Goal: Transaction & Acquisition: Purchase product/service

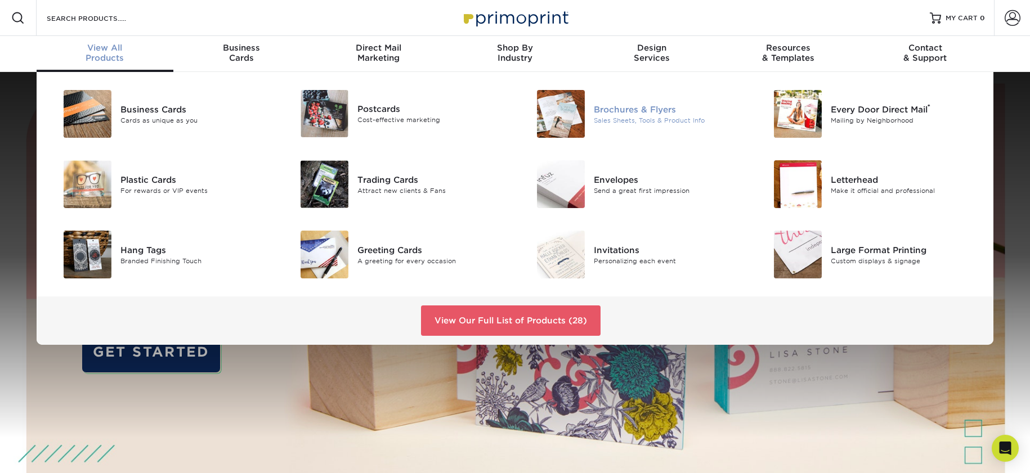
click at [607, 116] on div "Sales Sheets, Tools & Product Info" at bounding box center [668, 120] width 149 height 10
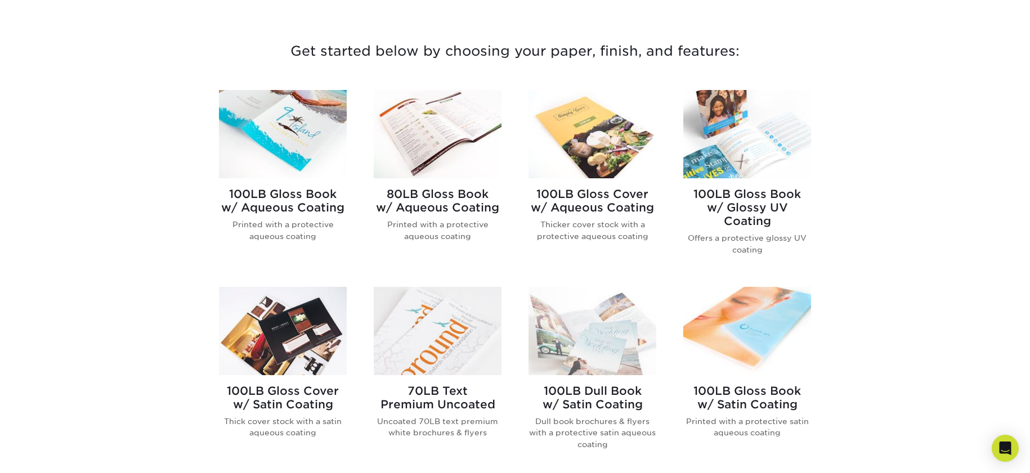
scroll to position [394, 0]
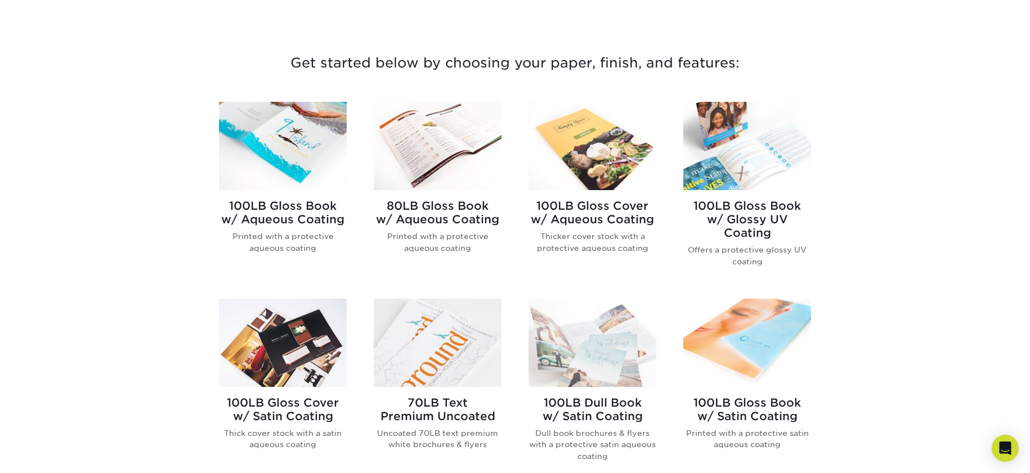
click at [587, 149] on img at bounding box center [592, 146] width 128 height 88
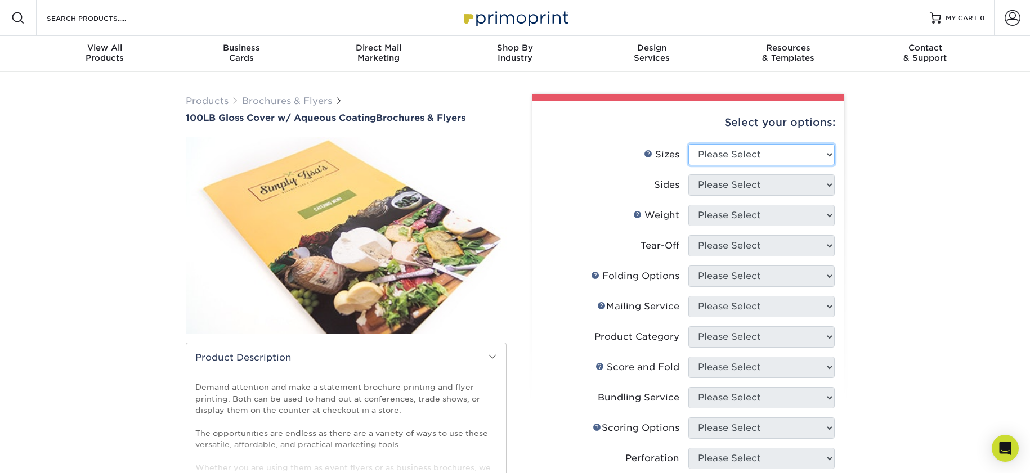
click at [743, 146] on select "Please Select 3.5" x 8.5" 3.5" x 11" 3.67" x 8.5" 4" x 8.5" 4" x 11" 4" x 12" 4…" at bounding box center [761, 154] width 146 height 21
select select "8.50x11.00"
click at [688, 144] on select "Please Select 3.5" x 8.5" 3.5" x 11" 3.67" x 8.5" 4" x 8.5" 4" x 11" 4" x 12" 4…" at bounding box center [761, 154] width 146 height 21
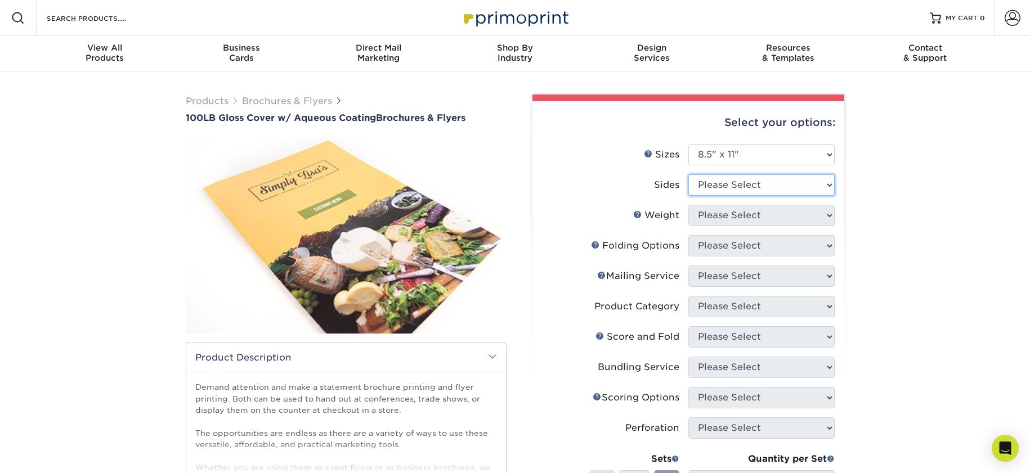
click at [731, 185] on select "Please Select Print Both Sides Print Front Only" at bounding box center [761, 184] width 146 height 21
select select "13abbda7-1d64-4f25-8bb2-c179b224825d"
click at [688, 174] on select "Please Select Print Both Sides Print Front Only" at bounding box center [761, 184] width 146 height 21
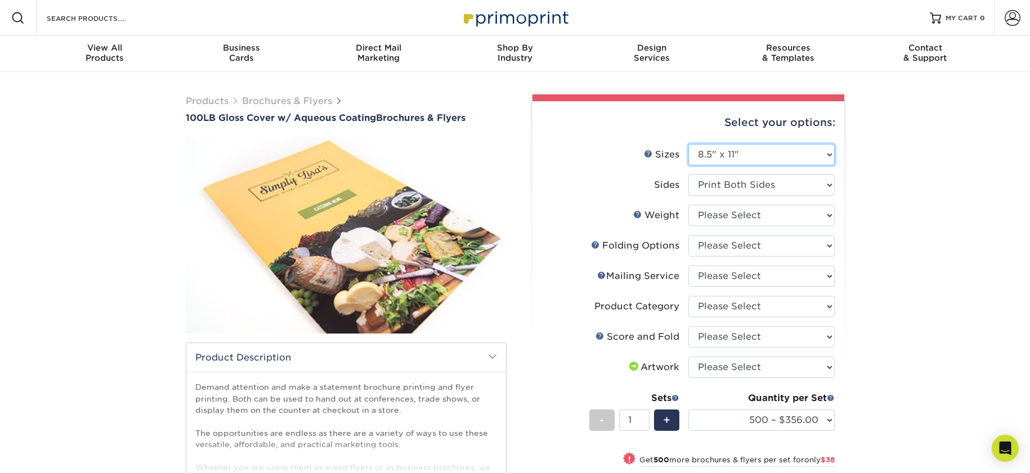
click at [727, 156] on select "Please Select 3.5" x 8.5" 3.5" x 11" 3.67" x 8.5" 4" x 8.5" 4" x 11" 4" x 12" 4…" at bounding box center [761, 154] width 146 height 21
click at [729, 151] on select "Please Select 3.5" x 8.5" 3.5" x 11" 3.67" x 8.5" 4" x 8.5" 4" x 11" 4" x 12" 4…" at bounding box center [761, 154] width 146 height 21
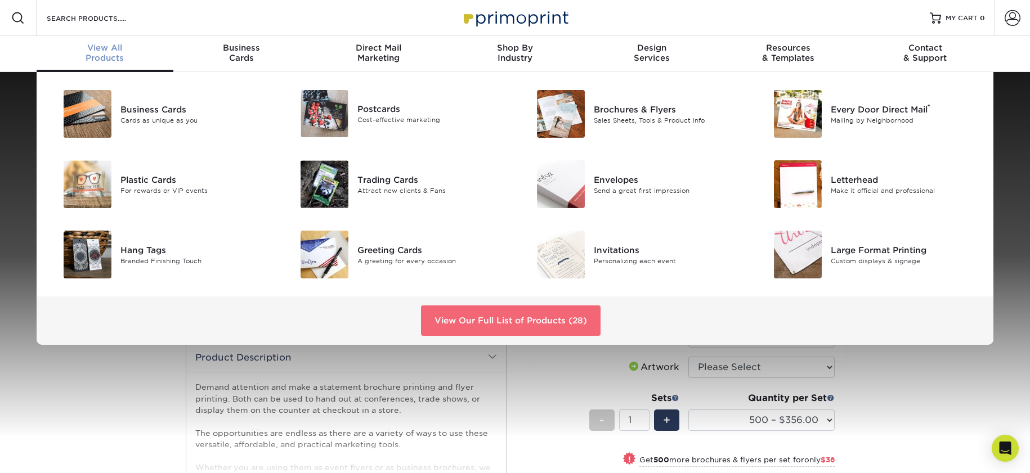
click at [450, 327] on link "View Our Full List of Products (28)" at bounding box center [510, 321] width 179 height 30
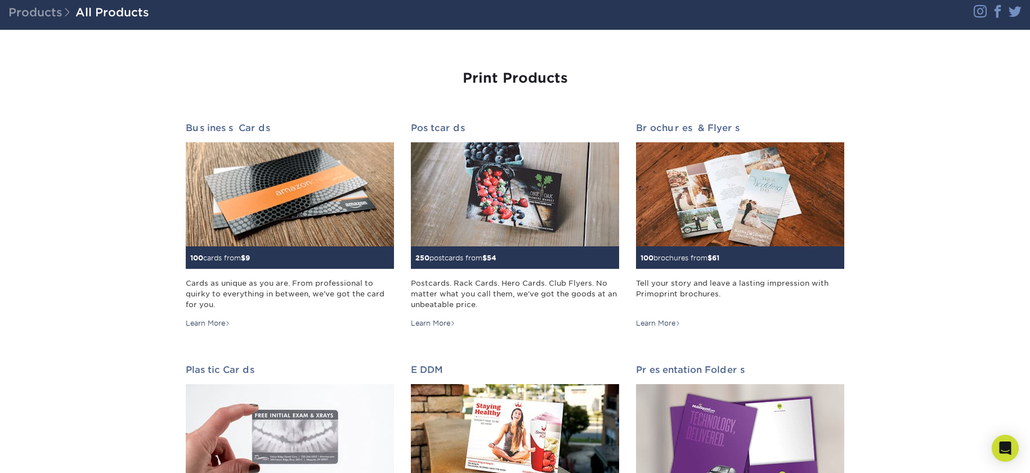
scroll to position [59, 0]
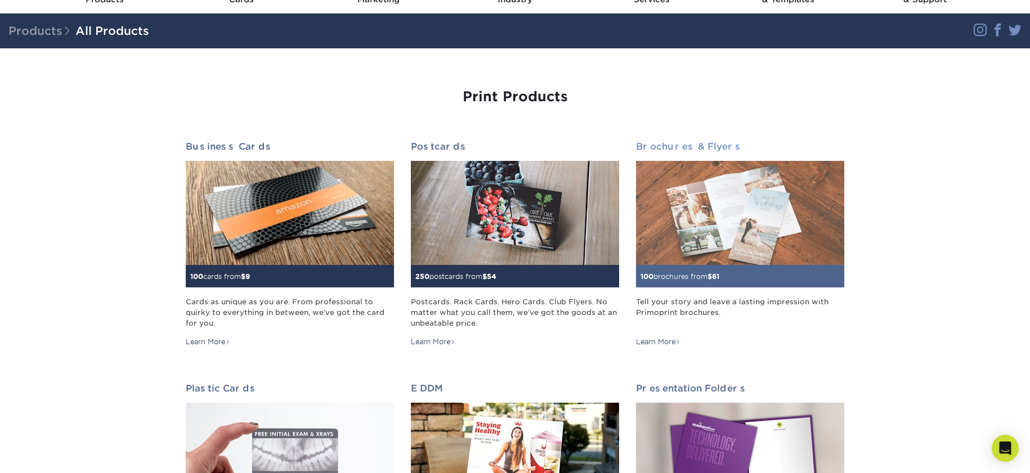
click at [793, 214] on img at bounding box center [740, 213] width 208 height 104
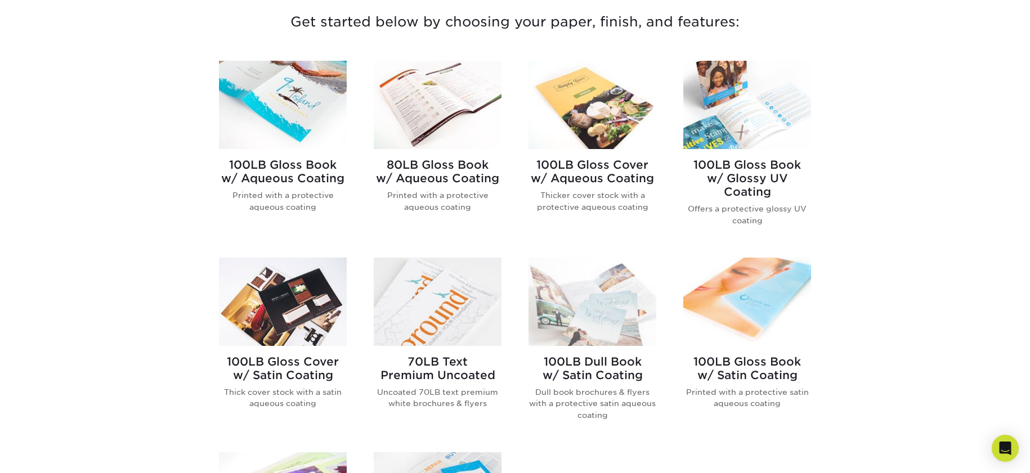
scroll to position [434, 0]
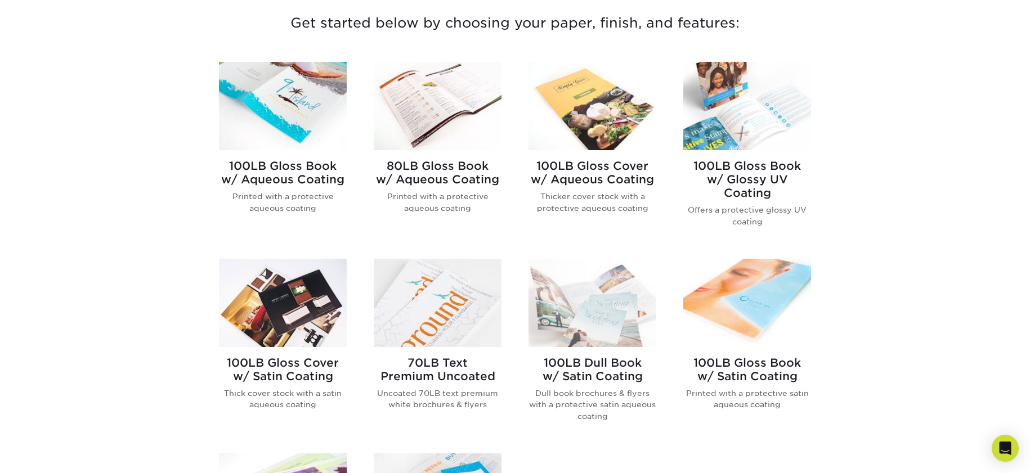
click at [562, 114] on img at bounding box center [592, 106] width 128 height 88
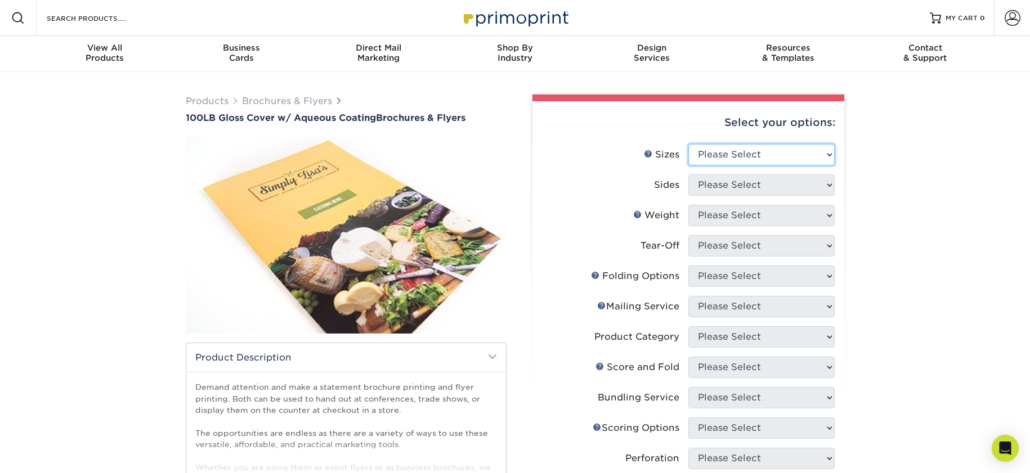
click at [785, 155] on select "Please Select 3.5" x 8.5" 3.5" x 11" 3.67" x 8.5" 4" x 8.5" 4" x 11" 4" x 12" 4…" at bounding box center [761, 154] width 146 height 21
select select "11.00x17.00"
click at [688, 144] on select "Please Select 3.5" x 8.5" 3.5" x 11" 3.67" x 8.5" 4" x 8.5" 4" x 11" 4" x 12" 4…" at bounding box center [761, 154] width 146 height 21
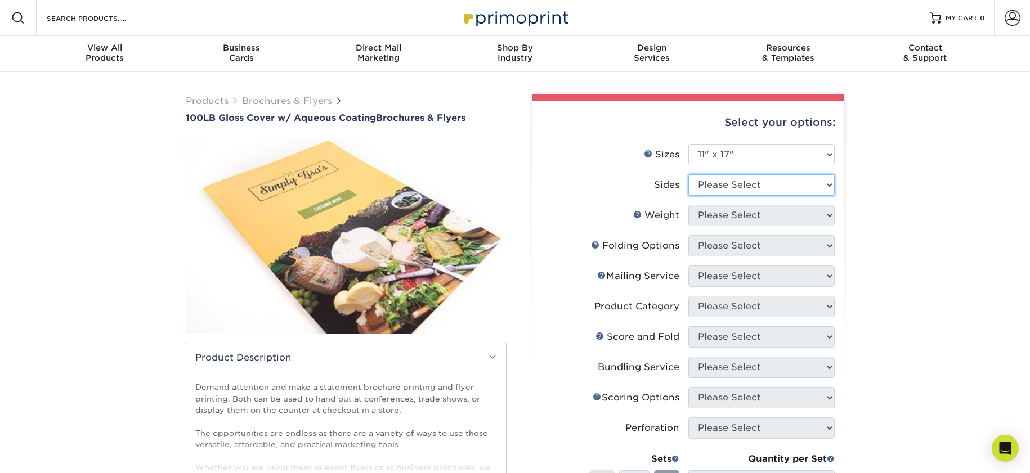
click at [721, 185] on select "Please Select Print Both Sides Print Front Only" at bounding box center [761, 184] width 146 height 21
select select "13abbda7-1d64-4f25-8bb2-c179b224825d"
click at [688, 174] on select "Please Select Print Both Sides Print Front Only" at bounding box center [761, 184] width 146 height 21
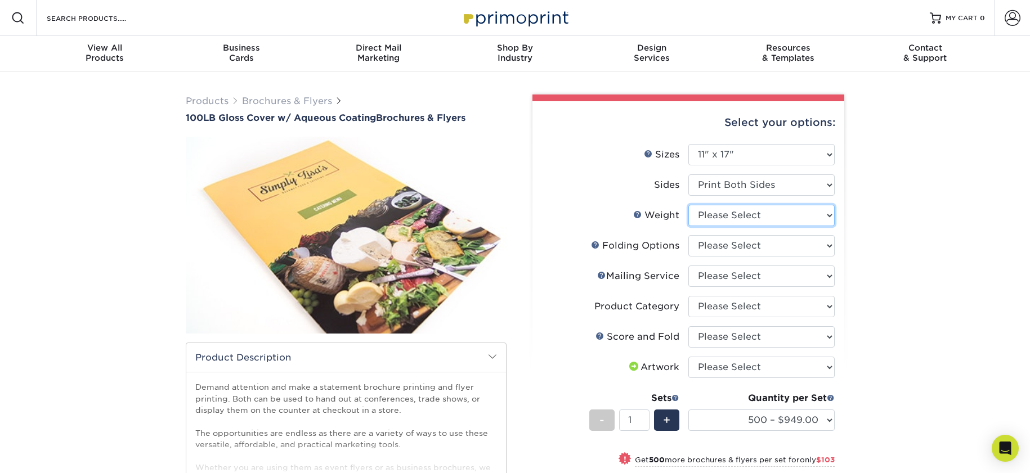
click at [805, 213] on select "Please Select 100LB" at bounding box center [761, 215] width 146 height 21
select select "100LB"
click at [688, 205] on select "Please Select 100LB" at bounding box center [761, 215] width 146 height 21
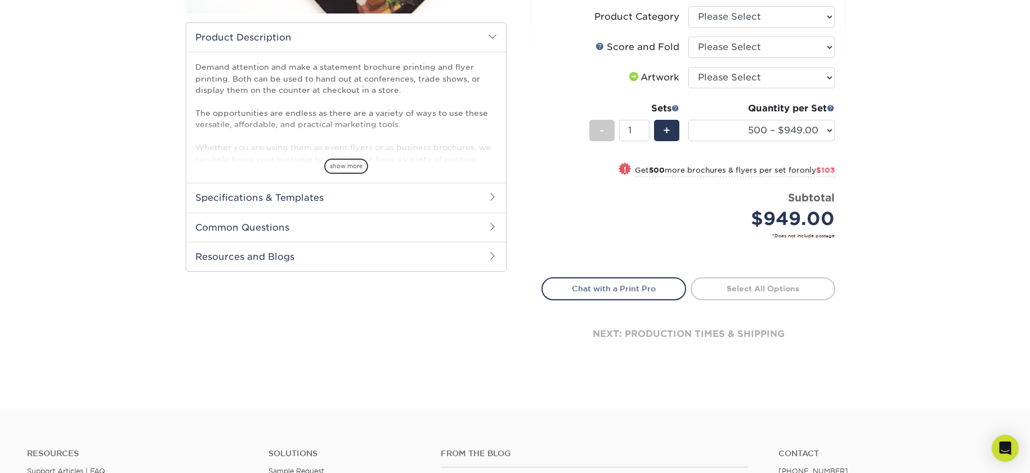
scroll to position [485, 0]
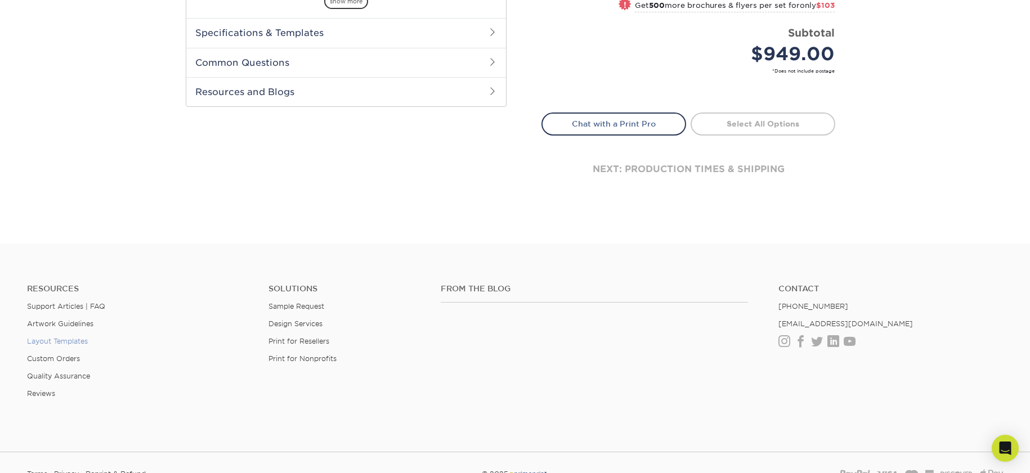
click at [64, 342] on link "Layout Templates" at bounding box center [57, 341] width 61 height 8
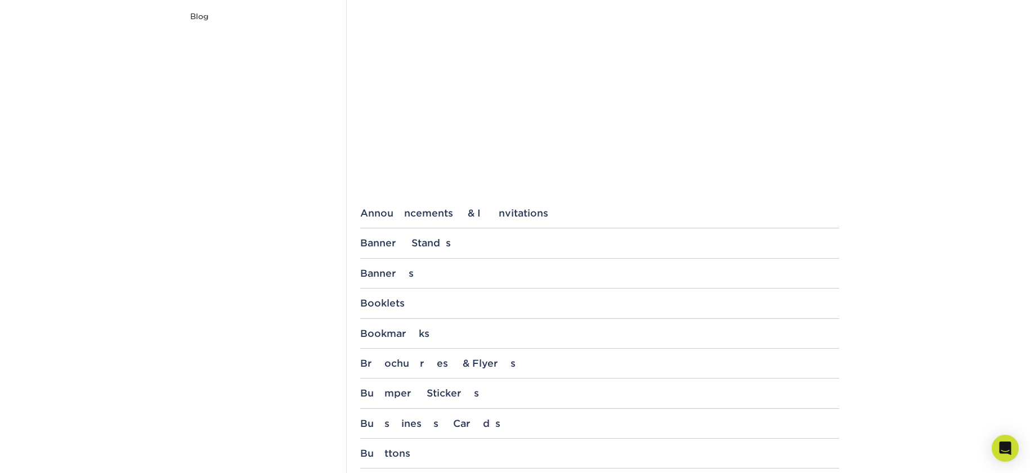
scroll to position [305, 0]
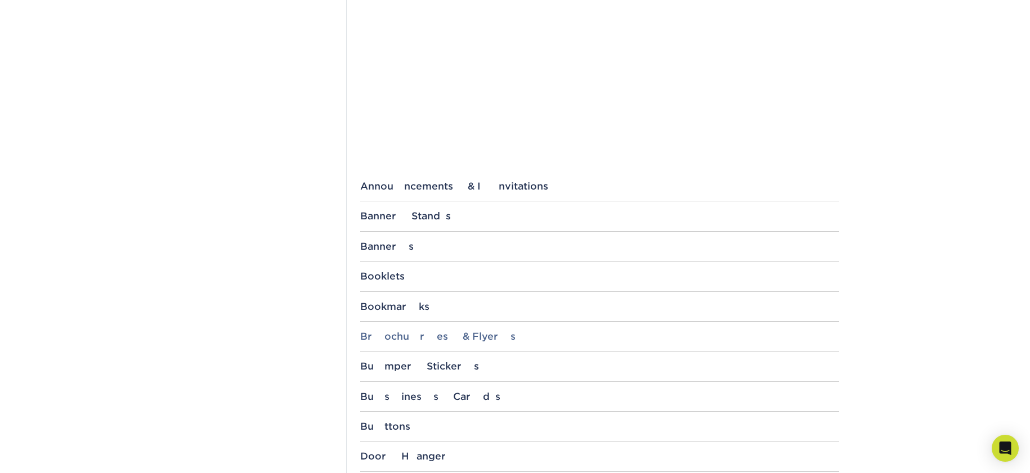
click at [378, 335] on div "Brochures & Flyers" at bounding box center [599, 336] width 479 height 11
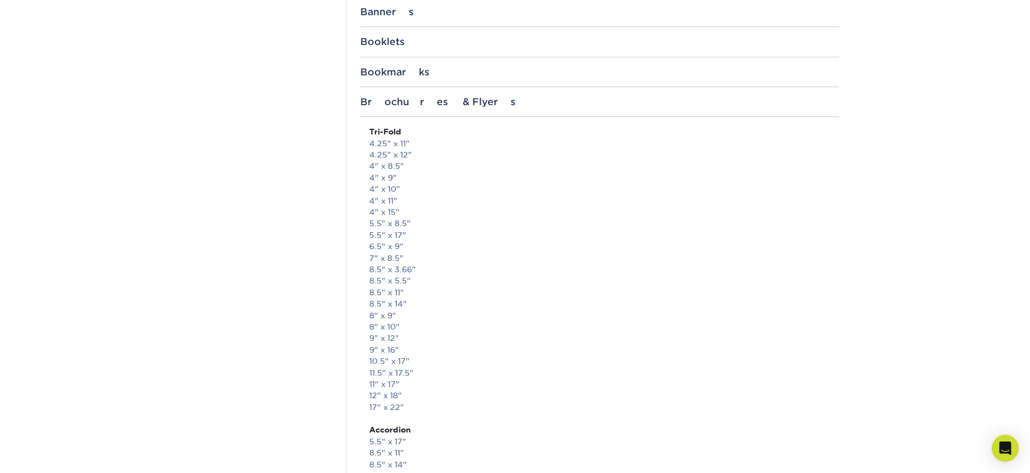
scroll to position [600, 0]
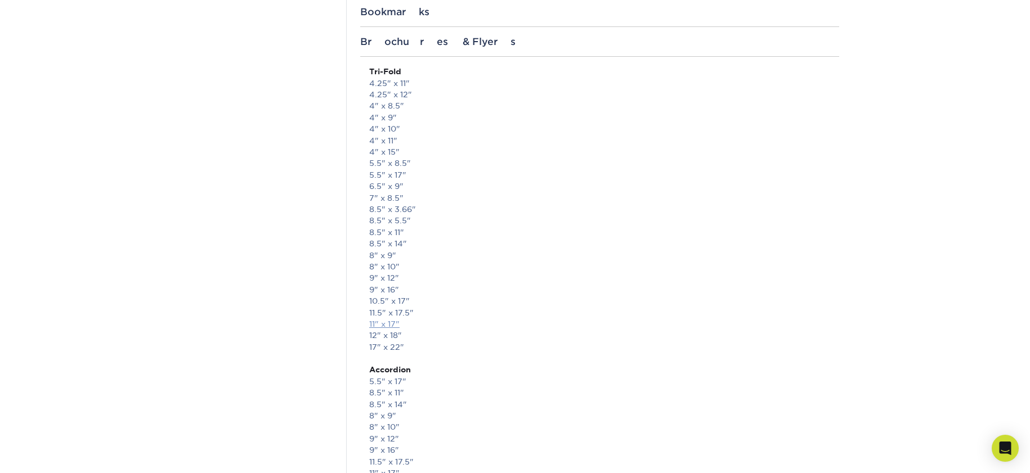
click at [371, 321] on link "11" x 17"" at bounding box center [384, 324] width 30 height 9
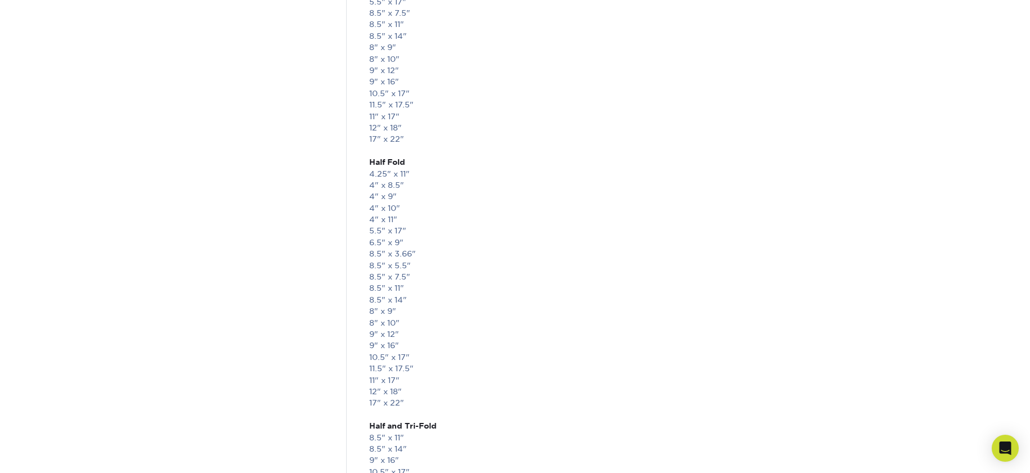
scroll to position [2000, 0]
click at [376, 323] on link "11" x 17"" at bounding box center [384, 323] width 30 height 9
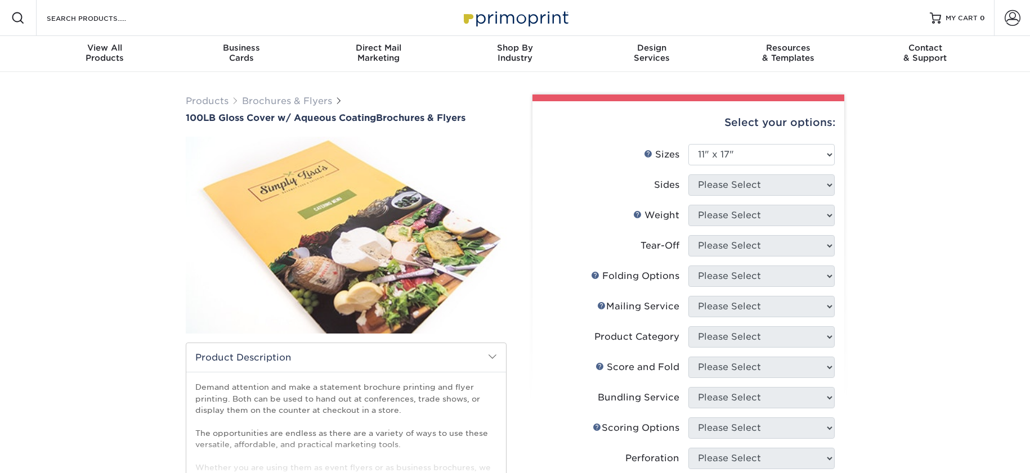
select select "11.00x17.00"
click at [901, 173] on div "Products Brochures & Flyers 100LB Gloss Cover w/ Aqueous Coating Brochures & Fl…" at bounding box center [515, 417] width 1030 height 690
click at [827, 155] on select "Please Select 3.5" x 8.5" 3.5" x 11" 3.67" x 8.5" 4" x 8.5" 4" x 11" 4" x 12" 4…" at bounding box center [761, 154] width 146 height 21
select select "11.00x17.00"
click at [688, 144] on select "Please Select 3.5" x 8.5" 3.5" x 11" 3.67" x 8.5" 4" x 8.5" 4" x 11" 4" x 12" 4…" at bounding box center [761, 154] width 146 height 21
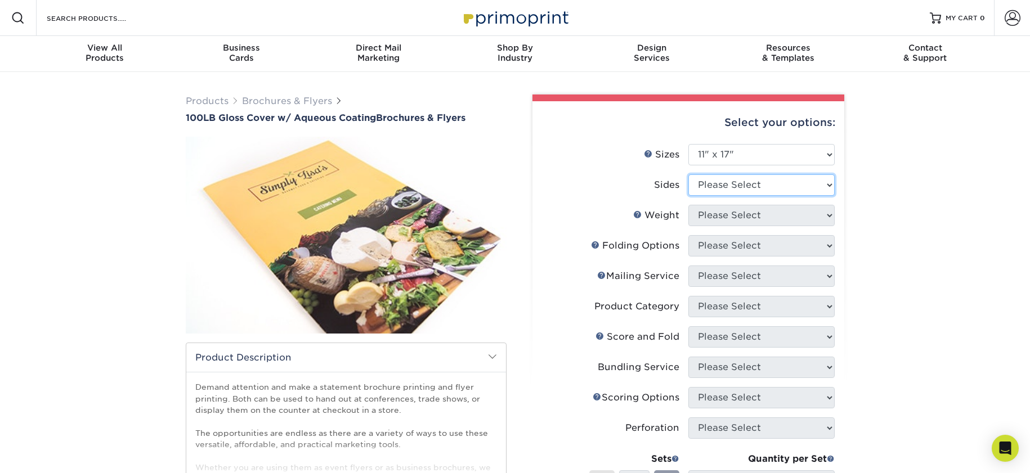
click at [790, 185] on select "Please Select Print Both Sides Print Front Only" at bounding box center [761, 184] width 146 height 21
select select "13abbda7-1d64-4f25-8bb2-c179b224825d"
click at [688, 174] on select "Please Select Print Both Sides Print Front Only" at bounding box center [761, 184] width 146 height 21
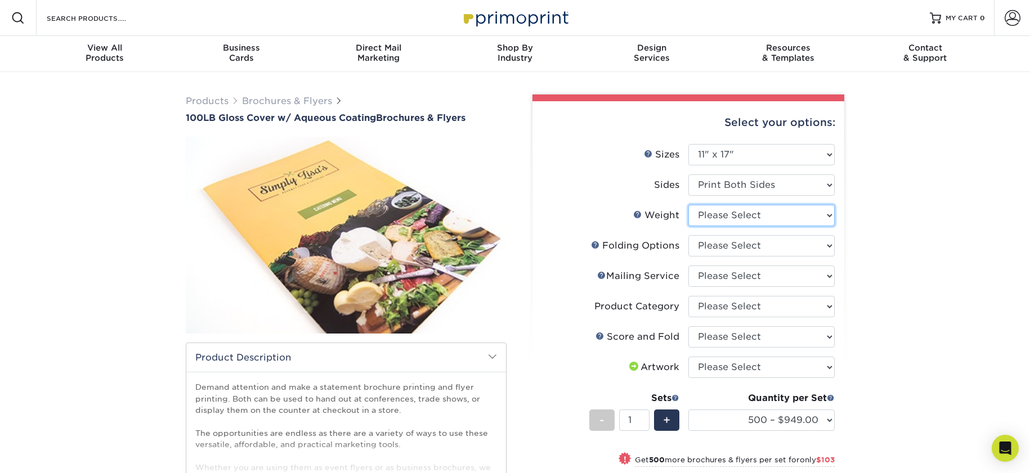
click at [756, 212] on select "Please Select 100LB" at bounding box center [761, 215] width 146 height 21
select select "100LB"
click at [688, 205] on select "Please Select 100LB" at bounding box center [761, 215] width 146 height 21
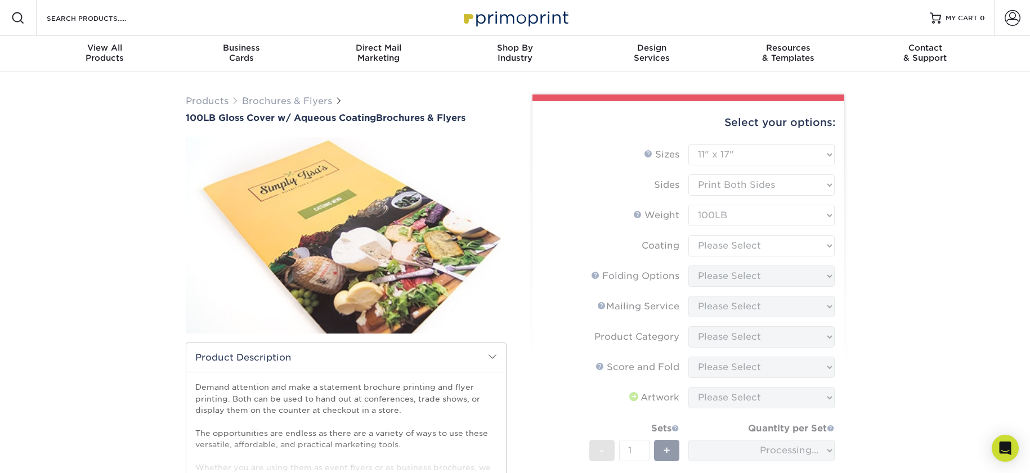
click at [779, 242] on form "Sizes Help Sizes Please Select 3.5" x 8.5" 3.5" x 11" 3.67" x 8.5" 4" x 8.5" 4"…" at bounding box center [688, 351] width 294 height 414
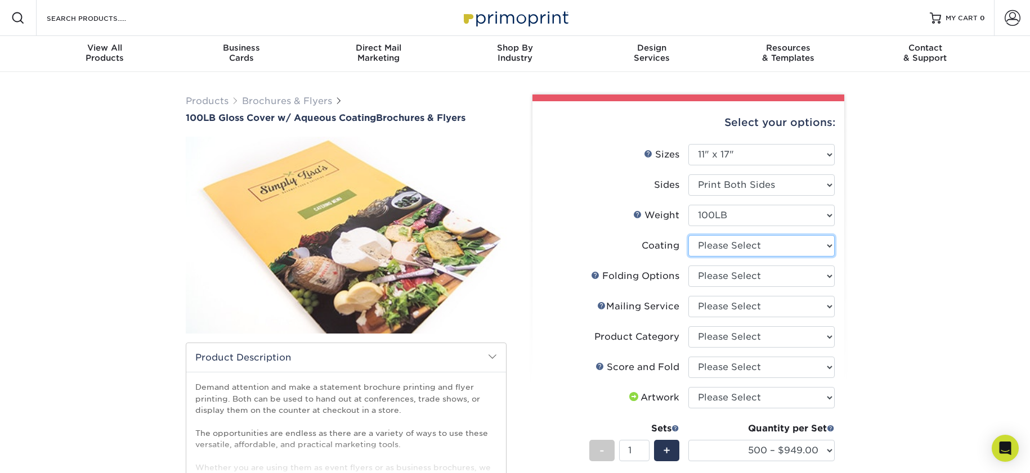
click at [761, 254] on select at bounding box center [761, 245] width 146 height 21
select select "d41dab50-ff65-4f4f-bb17-2afe4d36ae33"
click at [688, 235] on select at bounding box center [761, 245] width 146 height 21
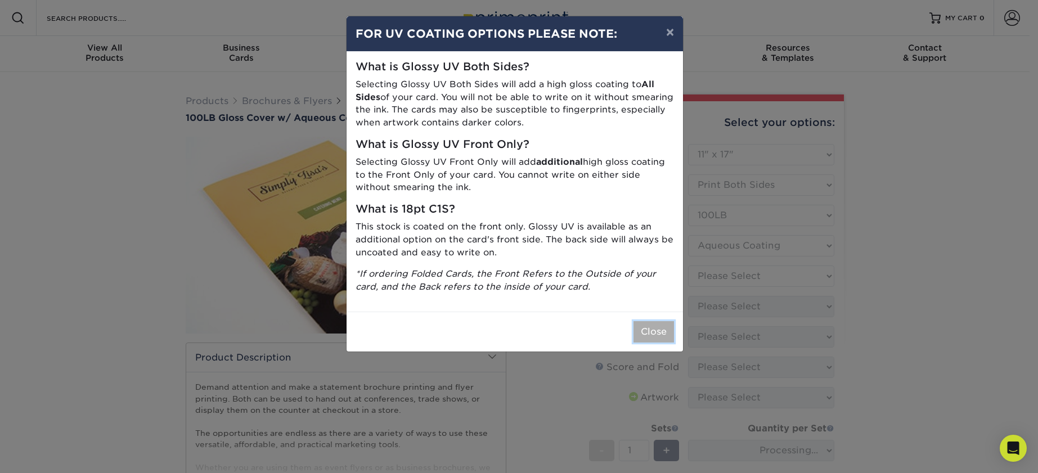
click at [657, 333] on button "Close" at bounding box center [654, 331] width 41 height 21
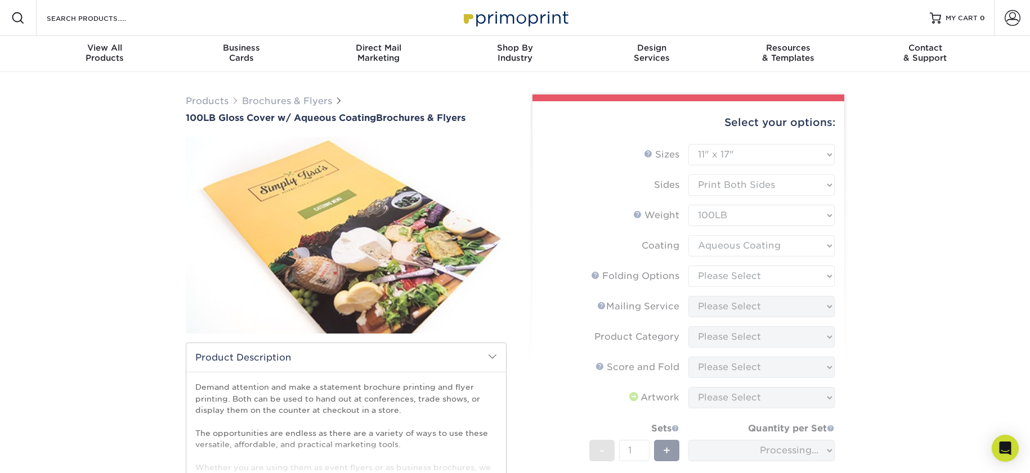
click at [933, 295] on div "Products Brochures & Flyers 100LB Gloss Cover w/ Aqueous Coating Brochures & Fl…" at bounding box center [515, 387] width 1030 height 630
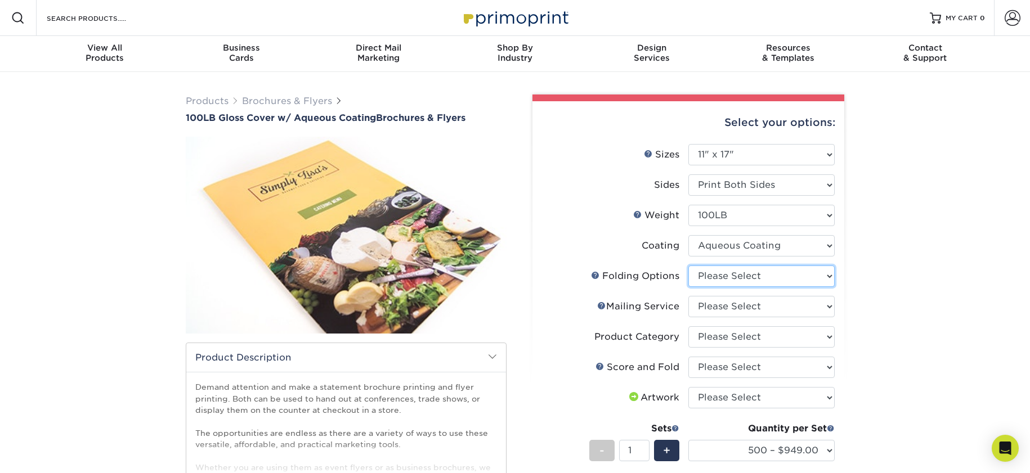
click at [755, 280] on select "Please Select FLAT - No Folding" at bounding box center [761, 276] width 146 height 21
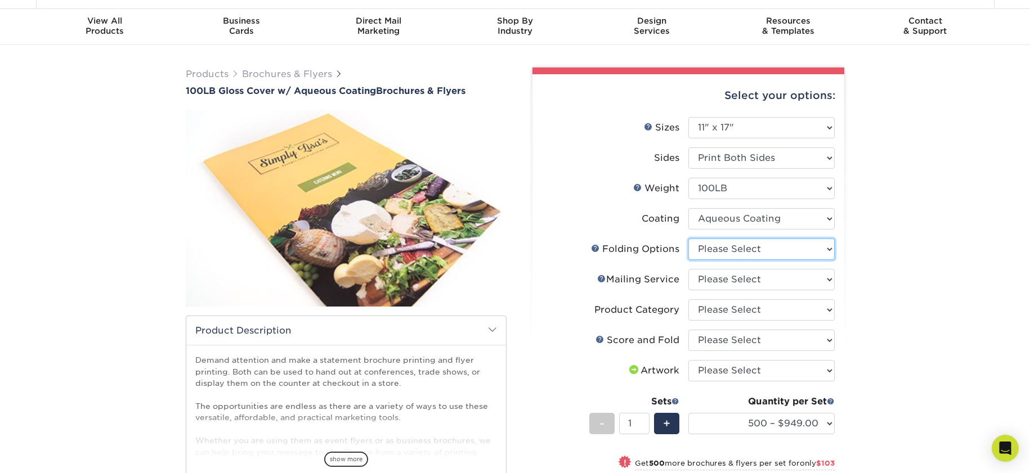
scroll to position [28, 0]
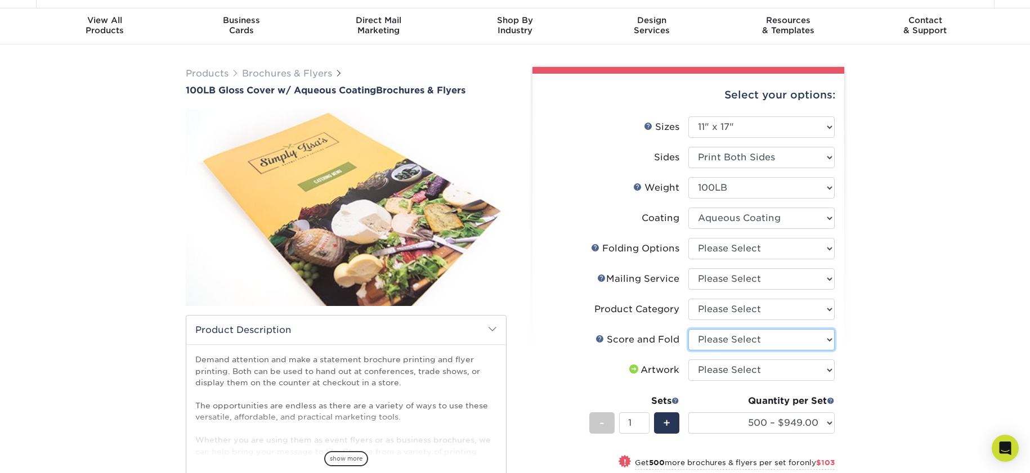
click at [732, 336] on select "Please Select No Scoring and Folding Score & fold in half Score and Tri-Fold" at bounding box center [761, 339] width 146 height 21
select select "a16c219e-16ac-4cab-aed3-3adba38009f9"
click at [688, 329] on select "Please Select No Scoring and Folding Score & fold in half Score and Tri-Fold" at bounding box center [761, 339] width 146 height 21
click at [713, 243] on select "Please Select FLAT - No Folding" at bounding box center [761, 248] width 146 height 21
select select "9b1d5825-34d1-4721-9874-ed79abb003d7"
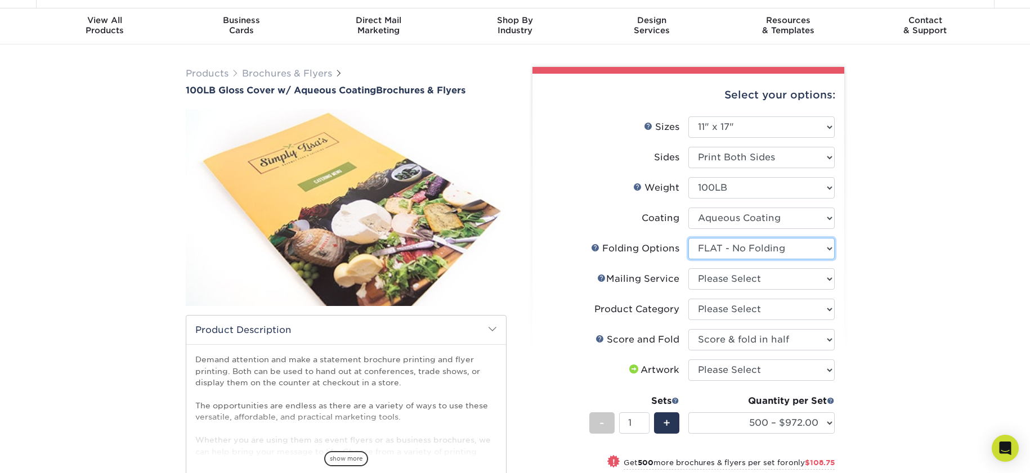
click at [688, 238] on select "Please Select FLAT - No Folding" at bounding box center [761, 248] width 146 height 21
click at [759, 281] on select "Please Select No Direct Mailing Service No, I will mail/stamp/imprint Direct Ma…" at bounding box center [761, 278] width 146 height 21
select select "3e5e9bdd-d78a-4c28-a41d-fe1407925ca6"
click at [688, 268] on select "Please Select No Direct Mailing Service No, I will mail/stamp/imprint Direct Ma…" at bounding box center [761, 278] width 146 height 21
click at [764, 311] on select "Please Select Flyers and Brochures" at bounding box center [761, 309] width 146 height 21
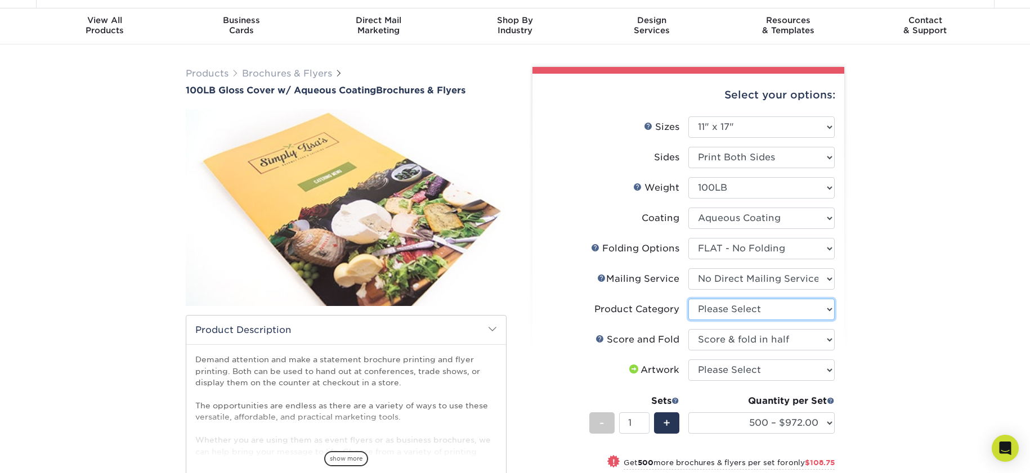
select select "1a668080-6b7c-4174-b399-2c3833b27ef4"
click at [688, 299] on select "Please Select Flyers and Brochures" at bounding box center [761, 309] width 146 height 21
click at [809, 371] on select "Please Select I will upload files I need a design - $175" at bounding box center [761, 370] width 146 height 21
select select "upload"
click at [688, 360] on select "Please Select I will upload files I need a design - $175" at bounding box center [761, 370] width 146 height 21
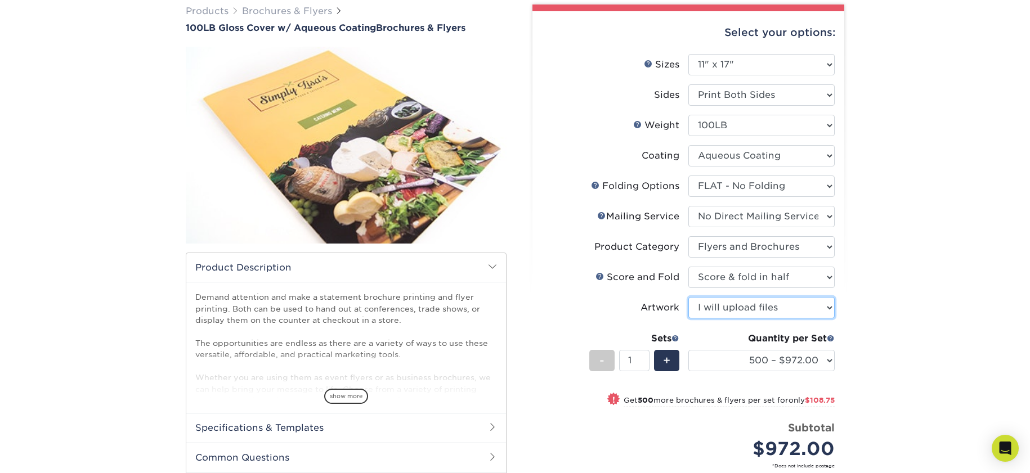
scroll to position [100, 0]
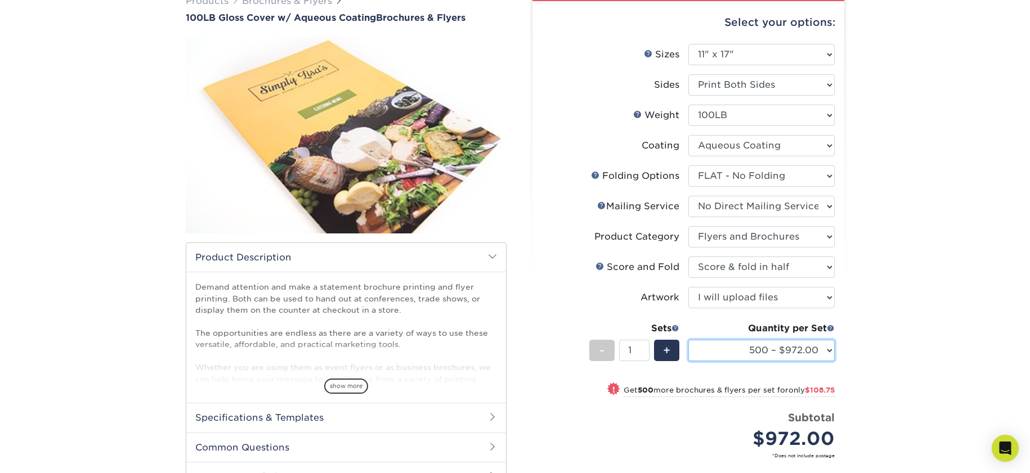
click at [797, 351] on select "500 – $972.00 1000 – $1080.75 2000 – $1361.25 2500 – $1422.00 3000 – $1710.75 4…" at bounding box center [761, 350] width 146 height 21
select select "1000 – $1080.75"
click at [688, 340] on select "500 – $972.00 1000 – $1080.75 2000 – $1361.25 2500 – $1422.00 3000 – $1710.75 4…" at bounding box center [761, 350] width 146 height 21
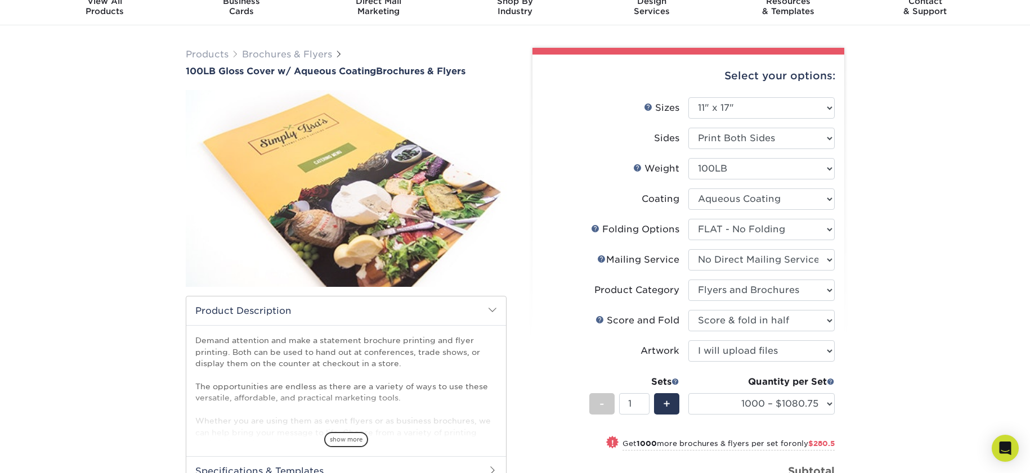
scroll to position [39, 0]
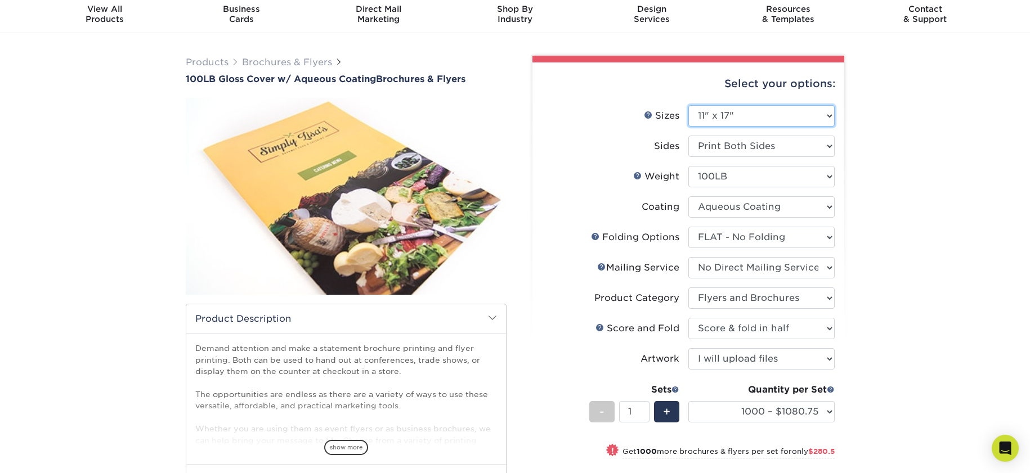
click at [739, 118] on select "Please Select 3.5" x 8.5" 3.5" x 11" 3.67" x 8.5" 4" x 8.5" 4" x 11" 4" x 12" 4…" at bounding box center [761, 115] width 146 height 21
select select "8.50x11.00"
click at [688, 105] on select "Please Select 3.5" x 8.5" 3.5" x 11" 3.67" x 8.5" 4" x 8.5" 4" x 11" 4" x 12" 4…" at bounding box center [761, 115] width 146 height 21
select select "-1"
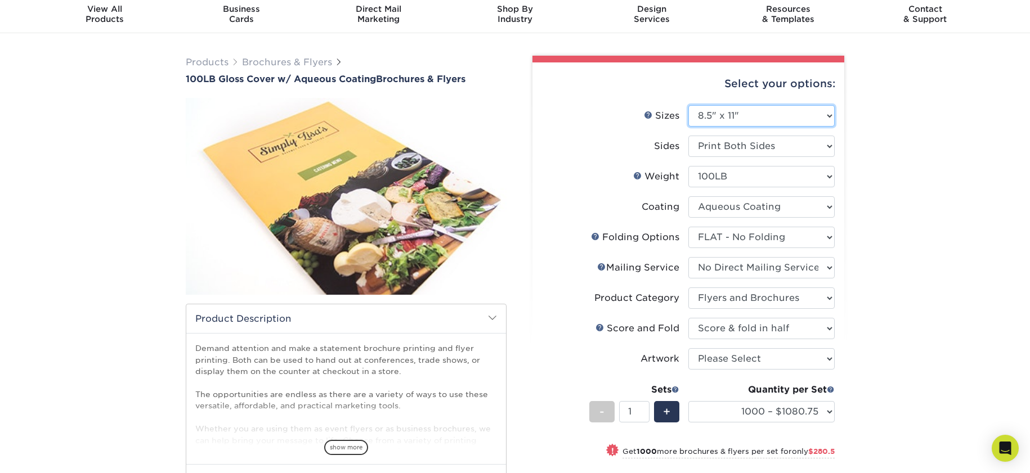
select select "-1"
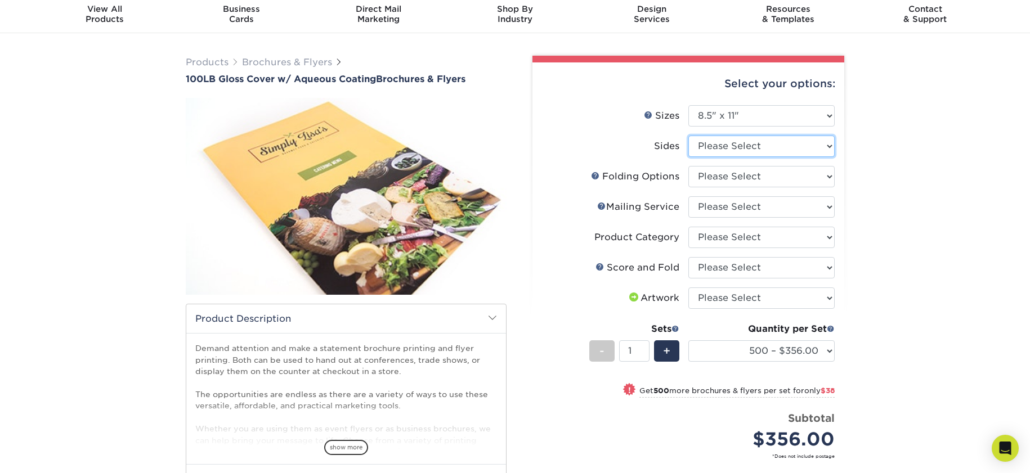
click at [773, 141] on select "Please Select Print Both Sides Print Front Only" at bounding box center [761, 146] width 146 height 21
select select "13abbda7-1d64-4f25-8bb2-c179b224825d"
click at [688, 136] on select "Please Select Print Both Sides Print Front Only" at bounding box center [761, 146] width 146 height 21
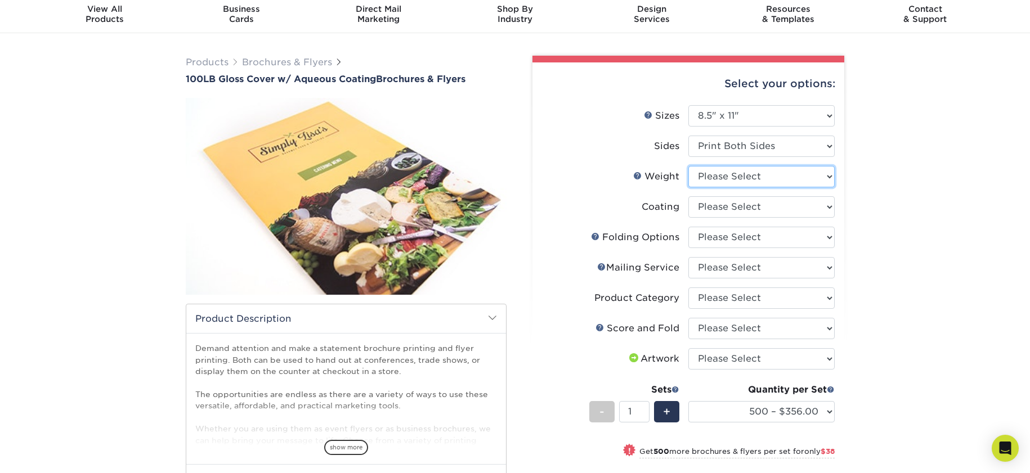
click at [800, 180] on select "Please Select 100LB" at bounding box center [761, 176] width 146 height 21
select select "100LB"
click at [688, 166] on select "Please Select 100LB" at bounding box center [761, 176] width 146 height 21
click at [791, 207] on select at bounding box center [761, 206] width 146 height 21
select select "d41dab50-ff65-4f4f-bb17-2afe4d36ae33"
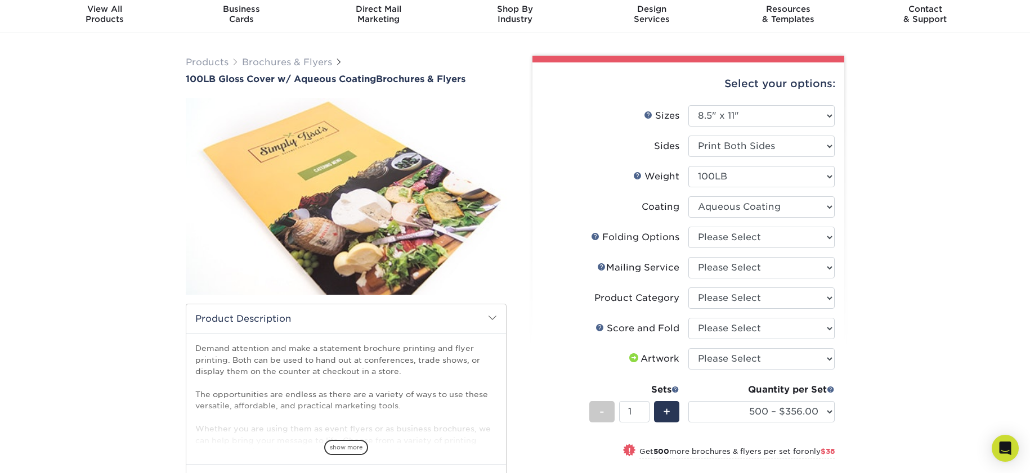
click at [688, 196] on select at bounding box center [761, 206] width 146 height 21
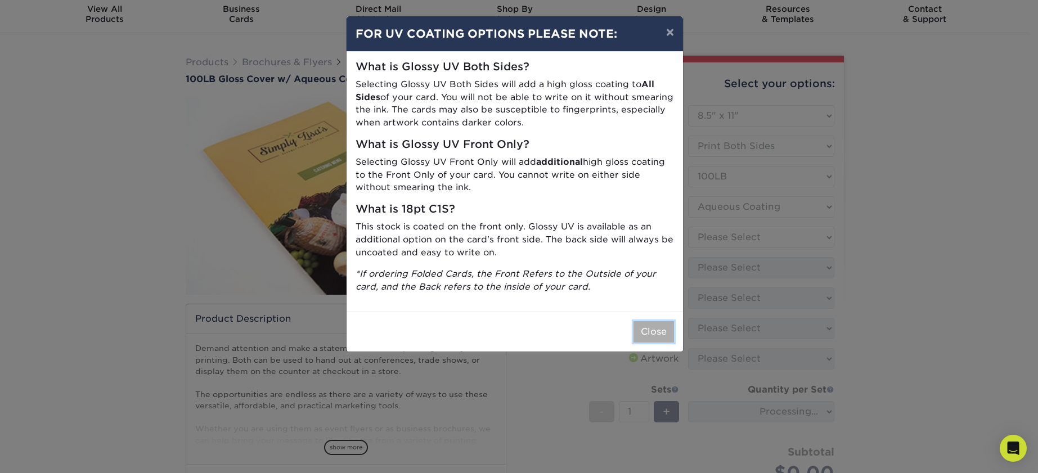
click at [651, 330] on button "Close" at bounding box center [654, 331] width 41 height 21
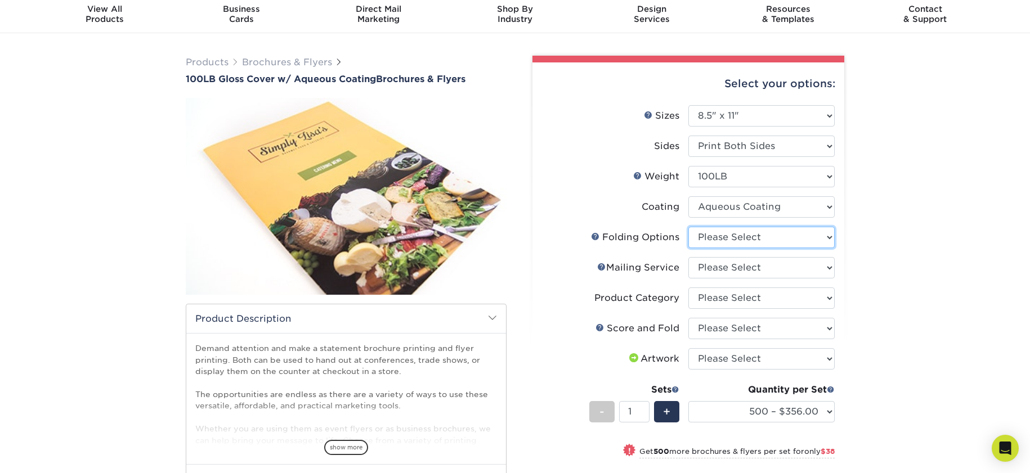
click at [782, 236] on select "Please Select FLAT - No Folding" at bounding box center [761, 237] width 146 height 21
select select "9b1d5825-34d1-4721-9874-ed79abb003d7"
click at [688, 227] on select "Please Select FLAT - No Folding" at bounding box center [761, 237] width 146 height 21
click at [770, 264] on select "Please Select No Direct Mailing Service No, I will mail/stamp/imprint Direct Ma…" at bounding box center [761, 267] width 146 height 21
select select "3e5e9bdd-d78a-4c28-a41d-fe1407925ca6"
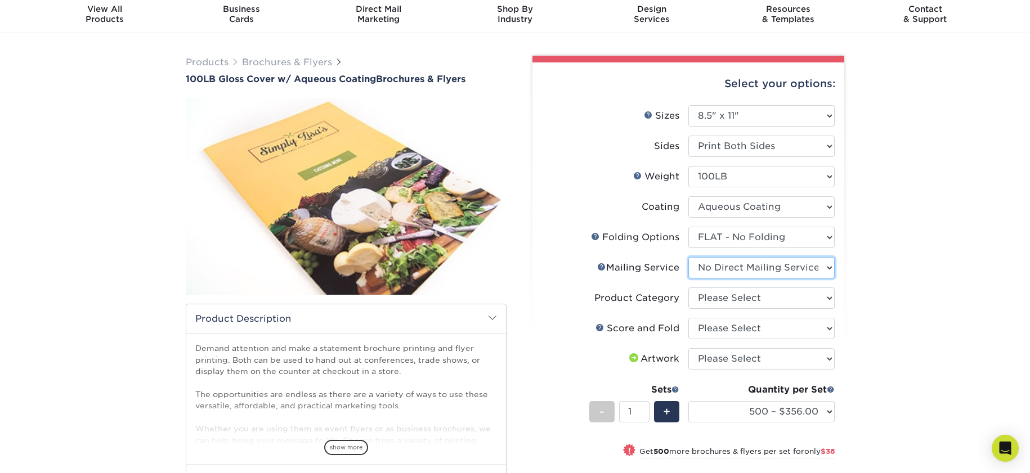
click at [688, 257] on select "Please Select No Direct Mailing Service No, I will mail/stamp/imprint Direct Ma…" at bounding box center [761, 267] width 146 height 21
click at [755, 295] on select "Please Select Flyers and Brochures" at bounding box center [761, 298] width 146 height 21
select select "1a668080-6b7c-4174-b399-2c3833b27ef4"
click at [688, 288] on select "Please Select Flyers and Brochures" at bounding box center [761, 298] width 146 height 21
click at [756, 327] on select "Please Select No Scoring and Folding Score & fold in half Score and 1/2 Fold on…" at bounding box center [761, 328] width 146 height 21
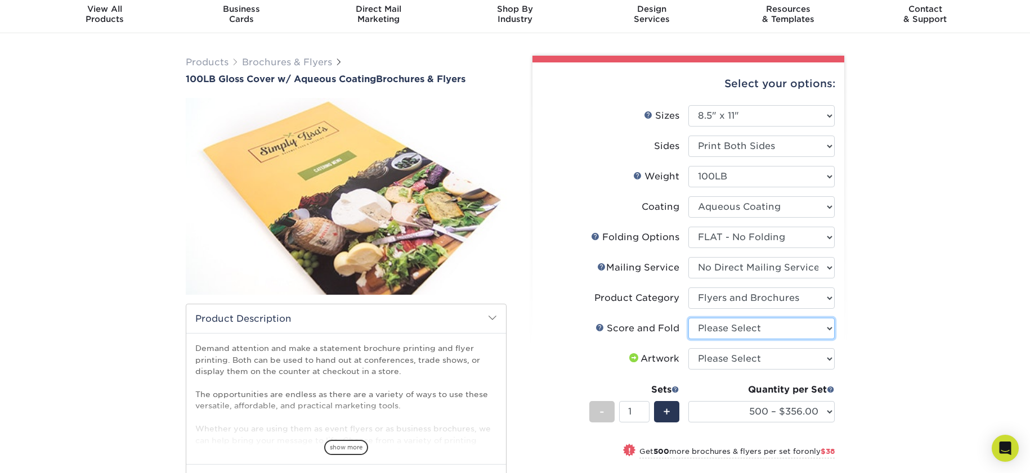
select select "bd0593cf-038a-41f4-bfbc-0b0ebdcc21b2"
click at [688, 318] on select "Please Select No Scoring and Folding Score & fold in half Score and 1/2 Fold on…" at bounding box center [761, 328] width 146 height 21
click at [735, 320] on select "Please Select No Scoring and Folding Score & fold in half Score and 1/2 Fold on…" at bounding box center [761, 328] width 146 height 21
click at [716, 331] on select "Please Select No Scoring and Folding Score & fold in half Score and 1/2 Fold on…" at bounding box center [761, 328] width 146 height 21
click at [762, 367] on select "Please Select I will upload files I need a design - $175" at bounding box center [761, 358] width 146 height 21
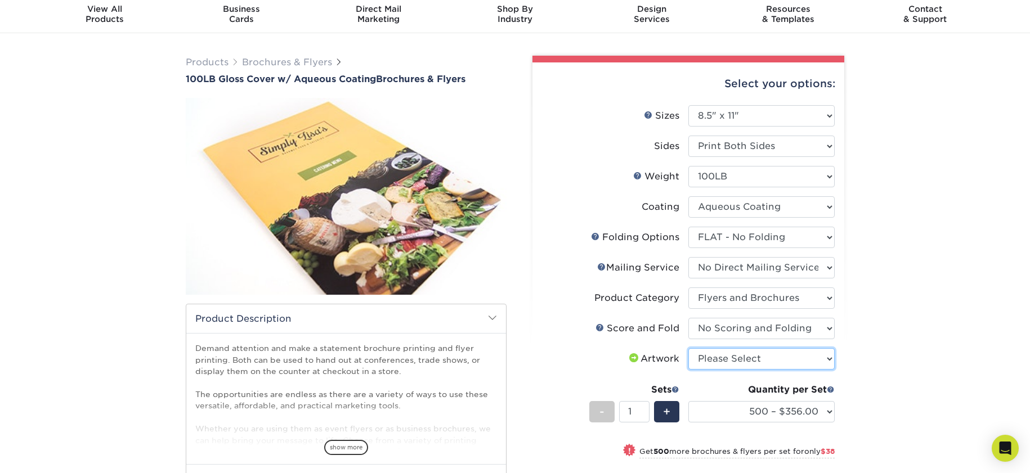
select select "upload"
click at [688, 348] on select "Please Select I will upload files I need a design - $175" at bounding box center [761, 358] width 146 height 21
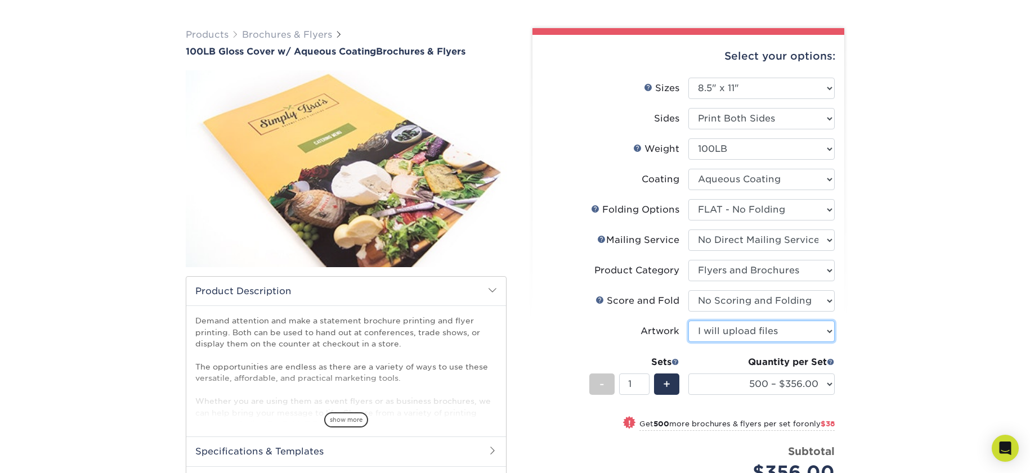
scroll to position [78, 0]
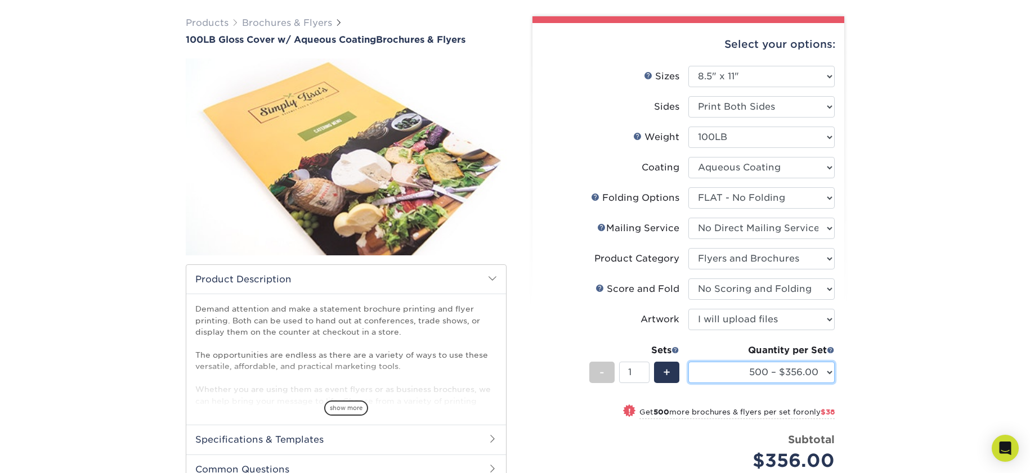
click at [776, 375] on select "500 – $356.00 1000 – $394.00 2000 – $469.00 2500 – $587.00 3000 – $752.00 4000 …" at bounding box center [761, 372] width 146 height 21
select select "1000 – $394.00"
click at [688, 362] on select "500 – $356.00 1000 – $394.00 2000 – $469.00 2500 – $587.00 3000 – $752.00 4000 …" at bounding box center [761, 372] width 146 height 21
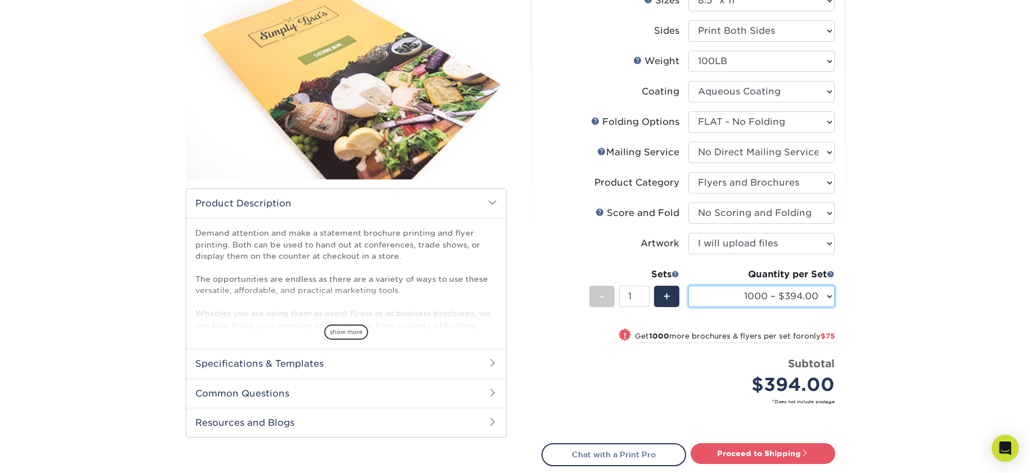
scroll to position [155, 0]
click at [829, 296] on select "500 – $356.00 1000 – $394.00 2000 – $469.00 2500 – $587.00 3000 – $752.00 4000 …" at bounding box center [761, 295] width 146 height 21
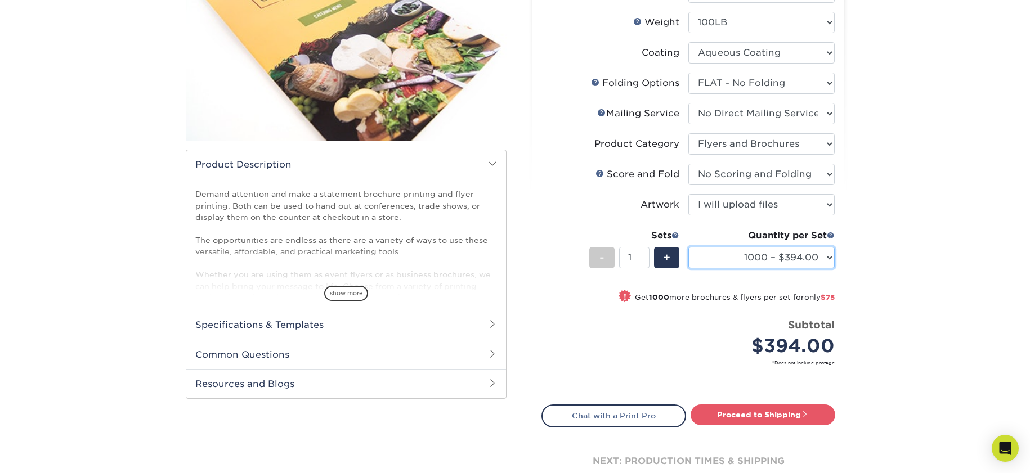
scroll to position [0, 0]
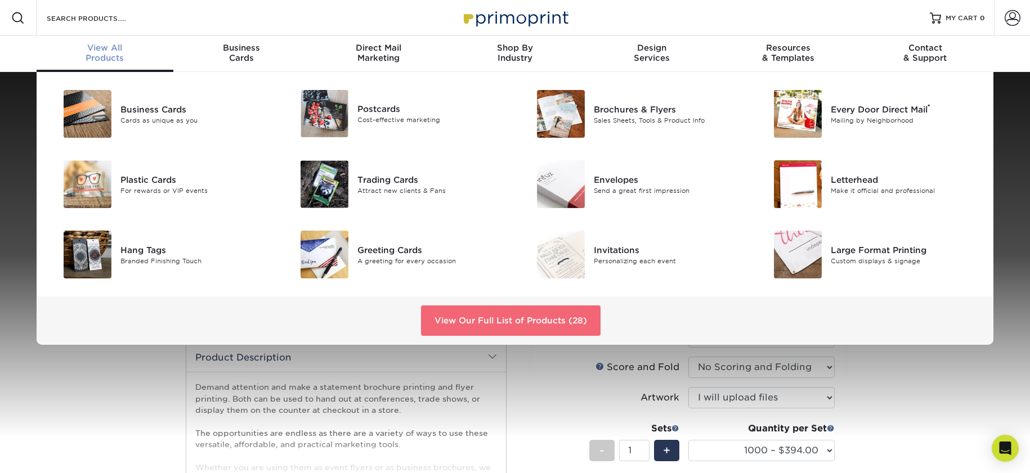
click at [556, 312] on link "View Our Full List of Products (28)" at bounding box center [510, 321] width 179 height 30
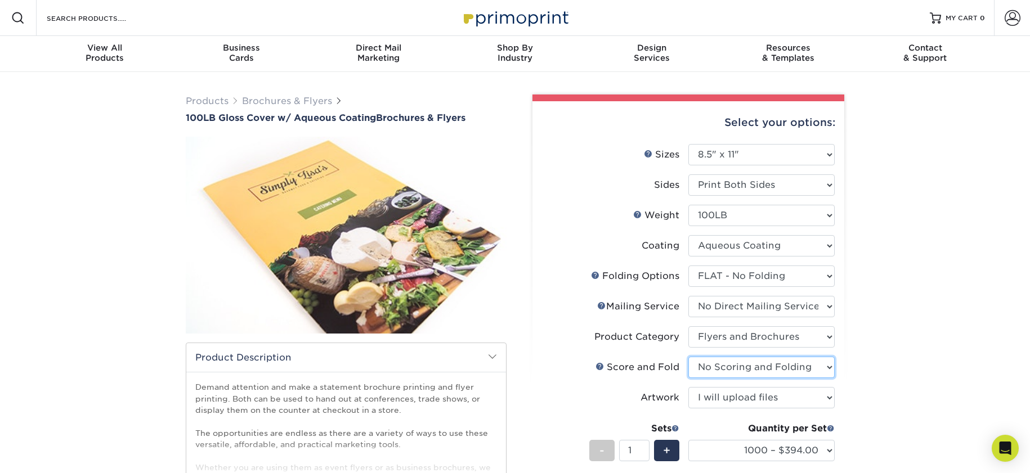
click at [756, 364] on select "Please Select No Scoring and Folding Score & fold in half Score and 1/2 Fold on…" at bounding box center [761, 367] width 146 height 21
select select "693e0d4e-af90-4796-9ba3-e200b26a5d59"
click at [688, 357] on select "Please Select No Scoring and Folding Score & fold in half Score and 1/2 Fold on…" at bounding box center [761, 367] width 146 height 21
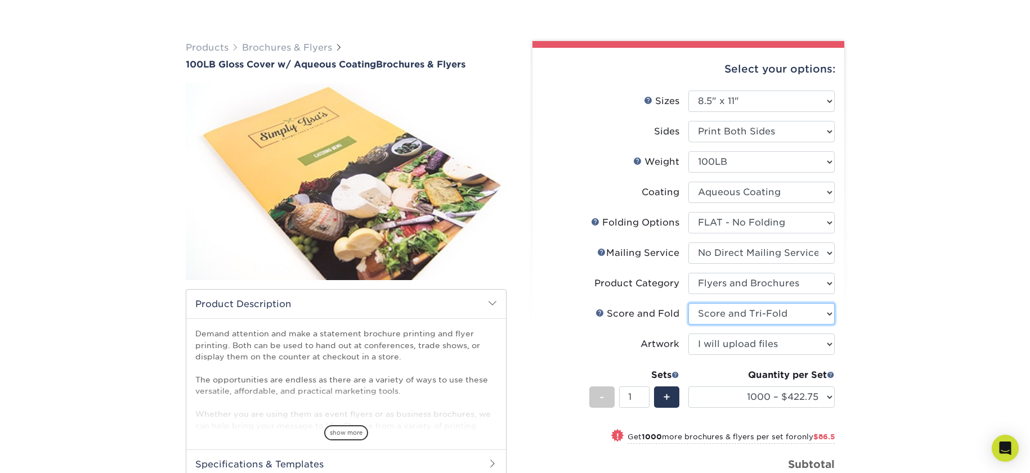
scroll to position [65, 0]
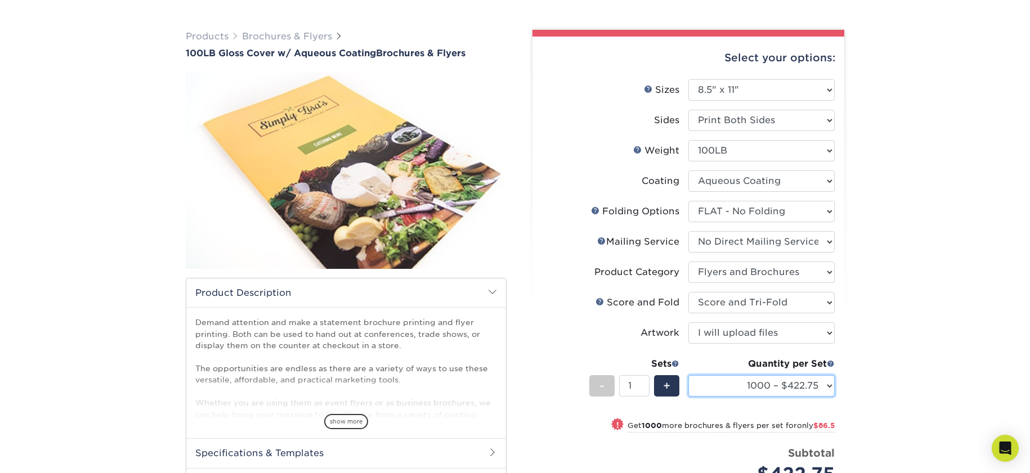
click at [823, 385] on select "500 – $379.00 1000 – $422.75 2000 – $509.25 2500 – $633.00 3000 – $803.75 4000 …" at bounding box center [761, 385] width 146 height 21
click at [731, 302] on select "Please Select No Scoring and Folding Score & fold in half Score and 1/2 Fold on…" at bounding box center [761, 302] width 146 height 21
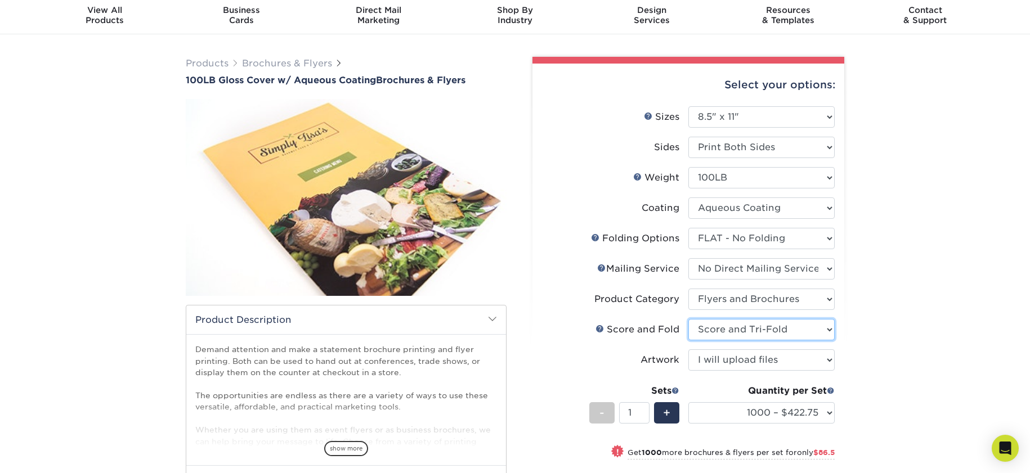
scroll to position [40, 0]
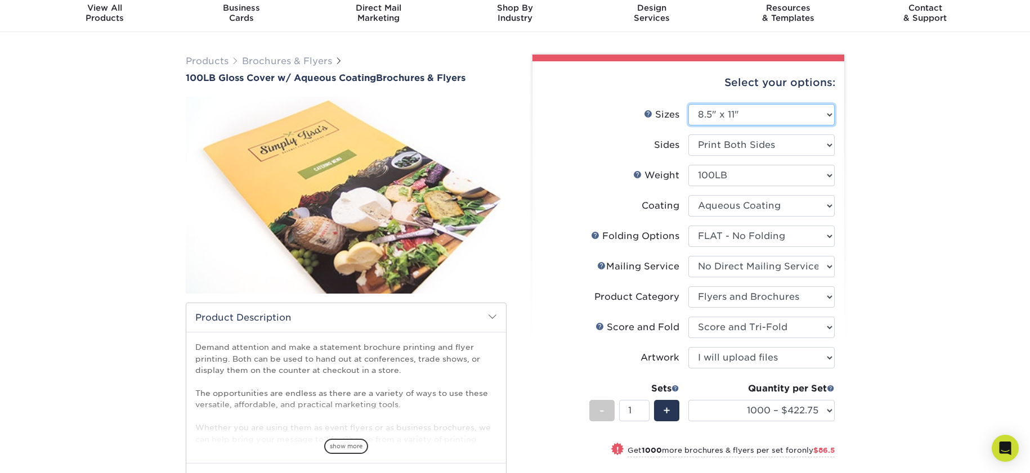
click at [770, 119] on select "Please Select 3.5" x 8.5" 3.5" x 11" 3.67" x 8.5" 4" x 8.5" 4" x 11" 4" x 12" 4…" at bounding box center [761, 114] width 146 height 21
select select "11.00x17.00"
click at [688, 104] on select "Please Select 3.5" x 8.5" 3.5" x 11" 3.67" x 8.5" 4" x 8.5" 4" x 11" 4" x 12" 4…" at bounding box center [761, 114] width 146 height 21
select select "-1"
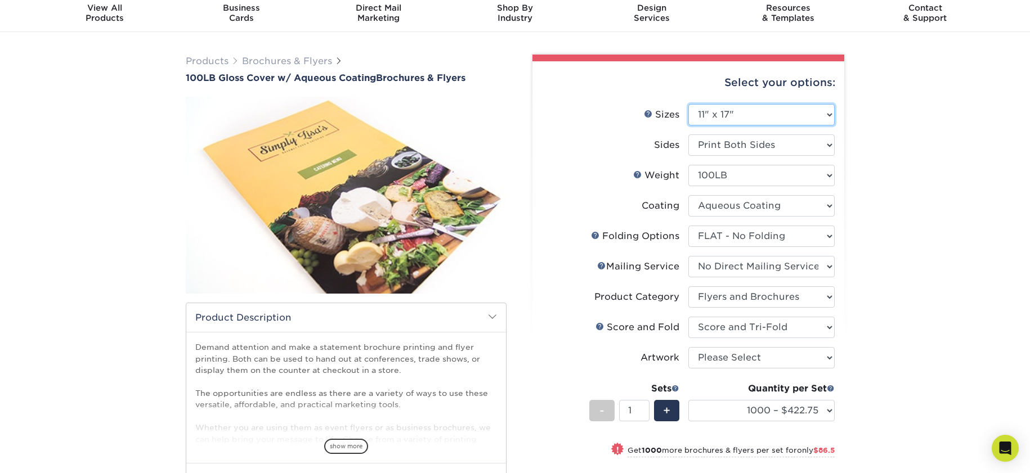
select select "-1"
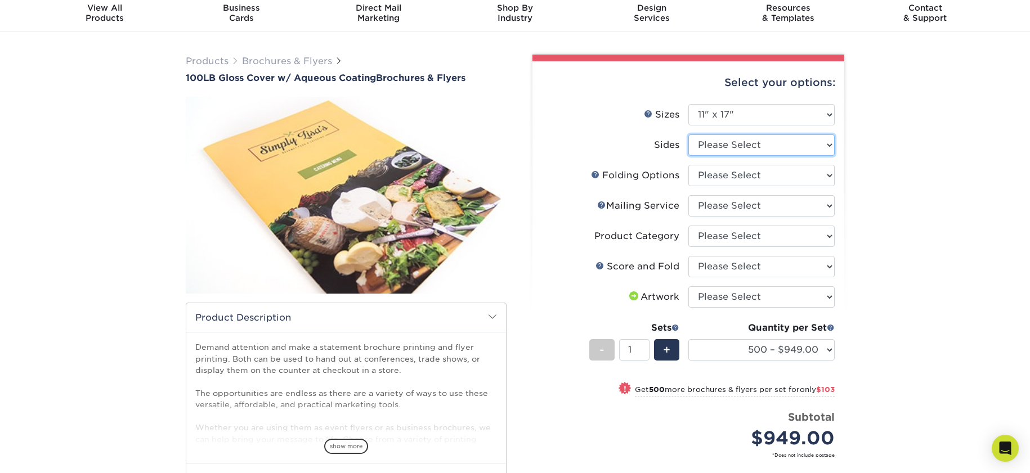
click at [747, 137] on select "Please Select Print Both Sides Print Front Only" at bounding box center [761, 144] width 146 height 21
select select "13abbda7-1d64-4f25-8bb2-c179b224825d"
click at [688, 134] on select "Please Select Print Both Sides Print Front Only" at bounding box center [761, 144] width 146 height 21
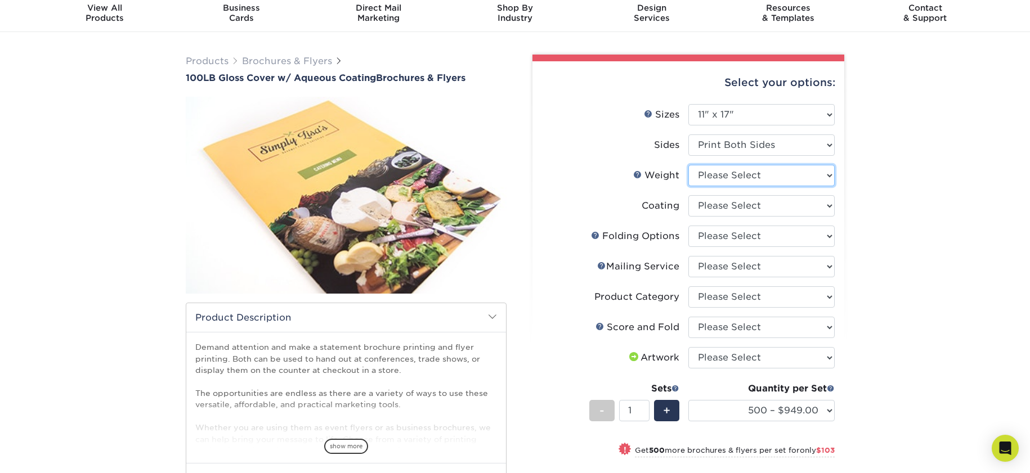
click at [729, 173] on select "Please Select 100LB" at bounding box center [761, 175] width 146 height 21
select select "100LB"
click at [688, 165] on select "Please Select 100LB" at bounding box center [761, 175] width 146 height 21
click at [775, 207] on select at bounding box center [761, 205] width 146 height 21
select select "d41dab50-ff65-4f4f-bb17-2afe4d36ae33"
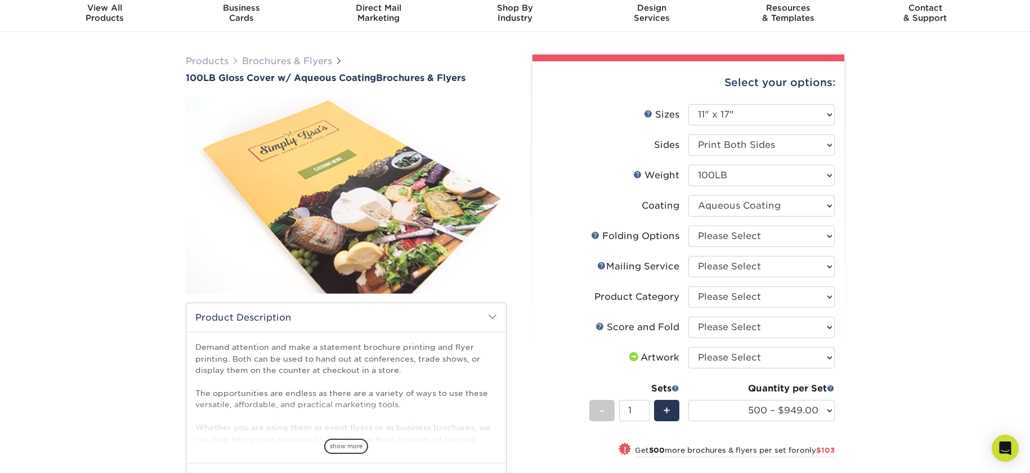
click at [688, 195] on select at bounding box center [761, 205] width 146 height 21
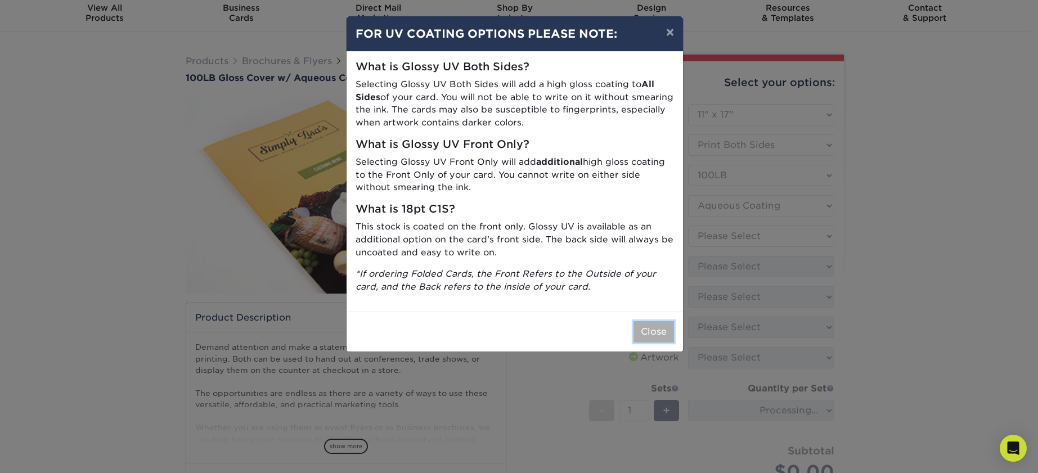
click at [659, 329] on button "Close" at bounding box center [654, 331] width 41 height 21
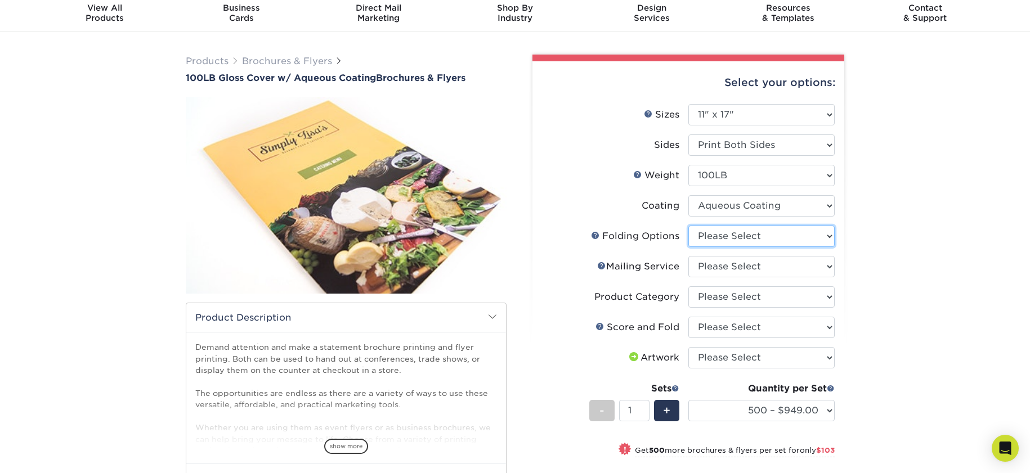
click at [701, 236] on select "Please Select FLAT - No Folding" at bounding box center [761, 236] width 146 height 21
select select "9b1d5825-34d1-4721-9874-ed79abb003d7"
click at [688, 226] on select "Please Select FLAT - No Folding" at bounding box center [761, 236] width 146 height 21
click at [709, 263] on select "Please Select No Direct Mailing Service No, I will mail/stamp/imprint Direct Ma…" at bounding box center [761, 266] width 146 height 21
select select "3e5e9bdd-d78a-4c28-a41d-fe1407925ca6"
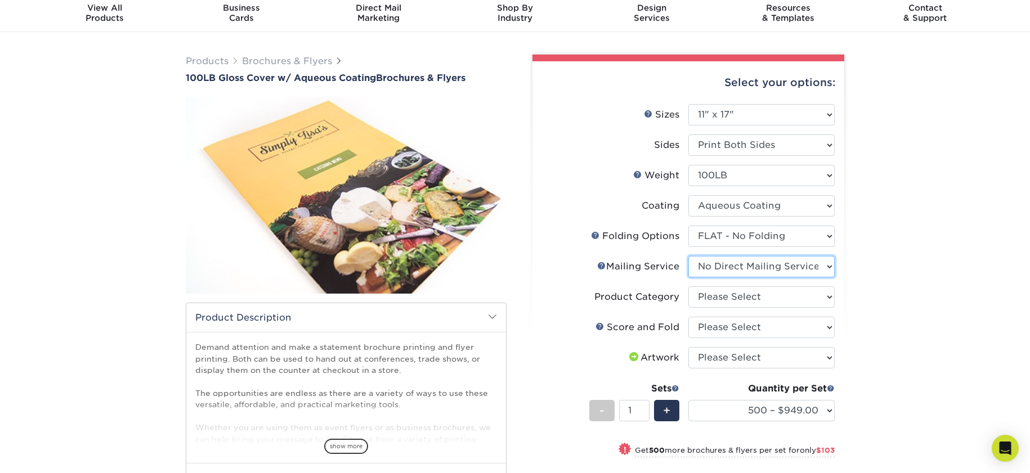
click at [688, 256] on select "Please Select No Direct Mailing Service No, I will mail/stamp/imprint Direct Ma…" at bounding box center [761, 266] width 146 height 21
click at [704, 297] on select "Please Select Flyers and Brochures" at bounding box center [761, 296] width 146 height 21
select select "1a668080-6b7c-4174-b399-2c3833b27ef4"
click at [688, 286] on select "Please Select Flyers and Brochures" at bounding box center [761, 296] width 146 height 21
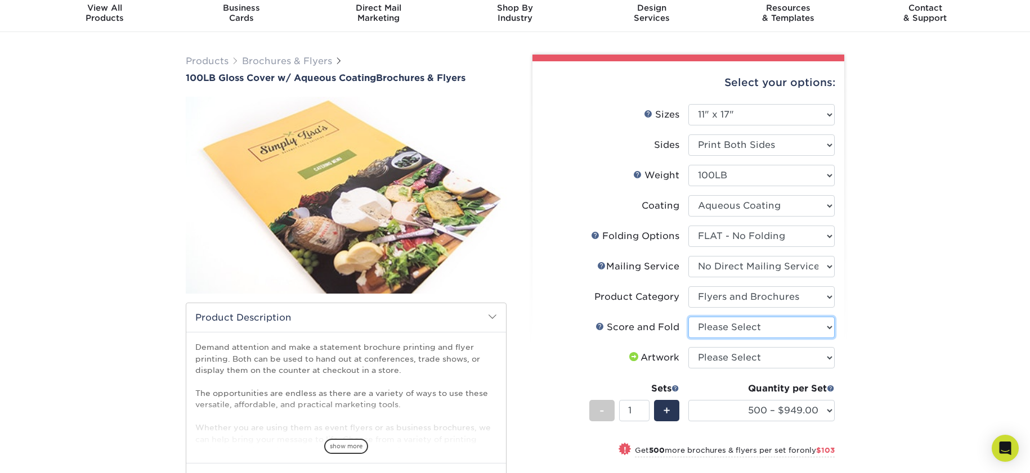
click at [709, 328] on select "Please Select No Scoring and Folding Score & fold in half Score and Tri-Fold" at bounding box center [761, 327] width 146 height 21
select select "a16c219e-16ac-4cab-aed3-3adba38009f9"
click at [688, 317] on select "Please Select No Scoring and Folding Score & fold in half Score and Tri-Fold" at bounding box center [761, 327] width 146 height 21
click at [712, 353] on select "Please Select I will upload files I need a design - $175" at bounding box center [761, 357] width 146 height 21
select select "upload"
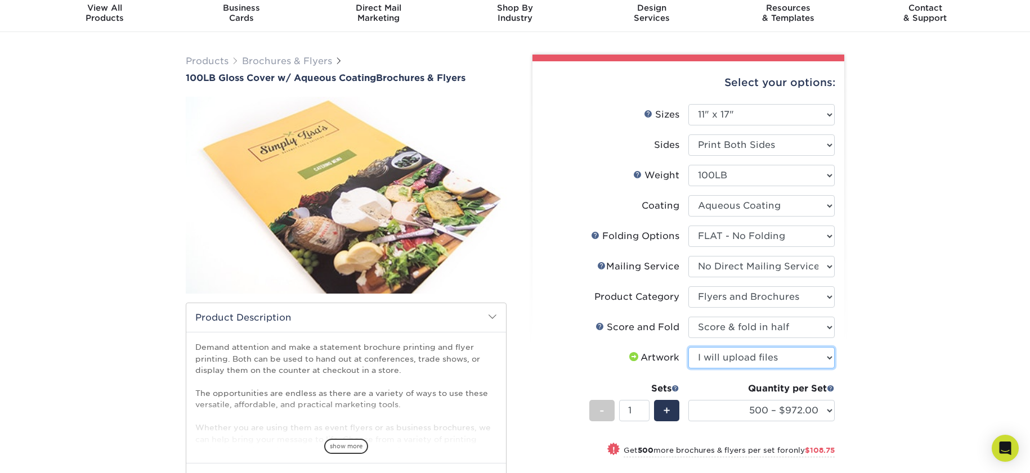
click at [688, 347] on select "Please Select I will upload files I need a design - $175" at bounding box center [761, 357] width 146 height 21
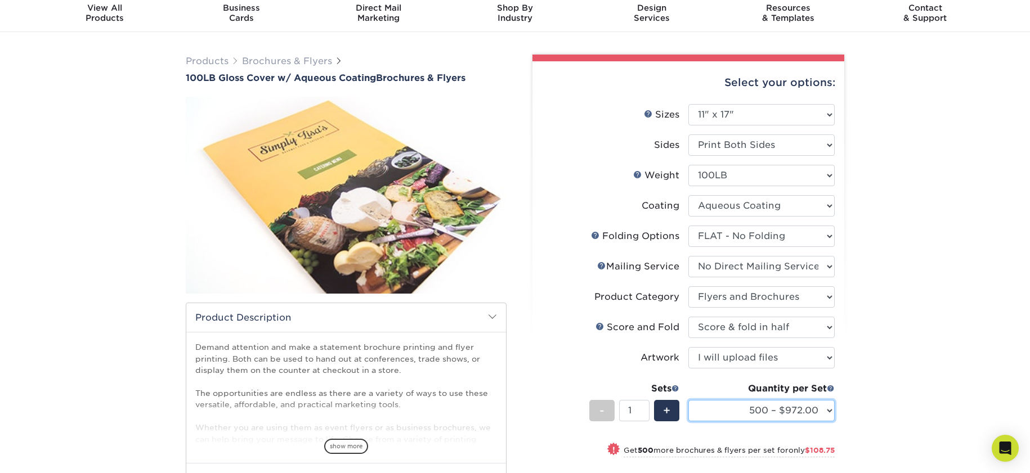
click at [746, 411] on select "500 – $972.00 1000 – $1080.75 2000 – $1361.25 2500 – $1422.00 3000 – $1710.75 4…" at bounding box center [761, 410] width 146 height 21
select select "1000 – $1080.75"
click at [688, 400] on select "500 – $972.00 1000 – $1080.75 2000 – $1361.25 2500 – $1422.00 3000 – $1710.75 4…" at bounding box center [761, 410] width 146 height 21
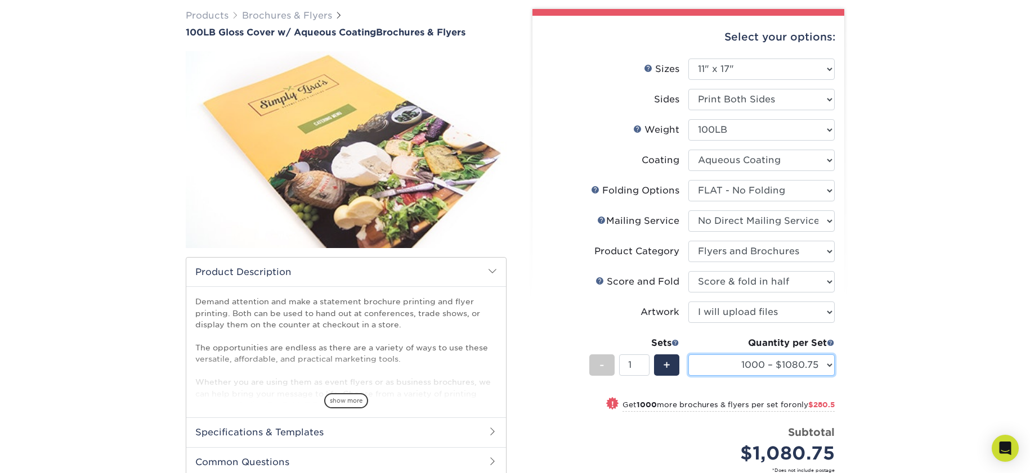
scroll to position [97, 0]
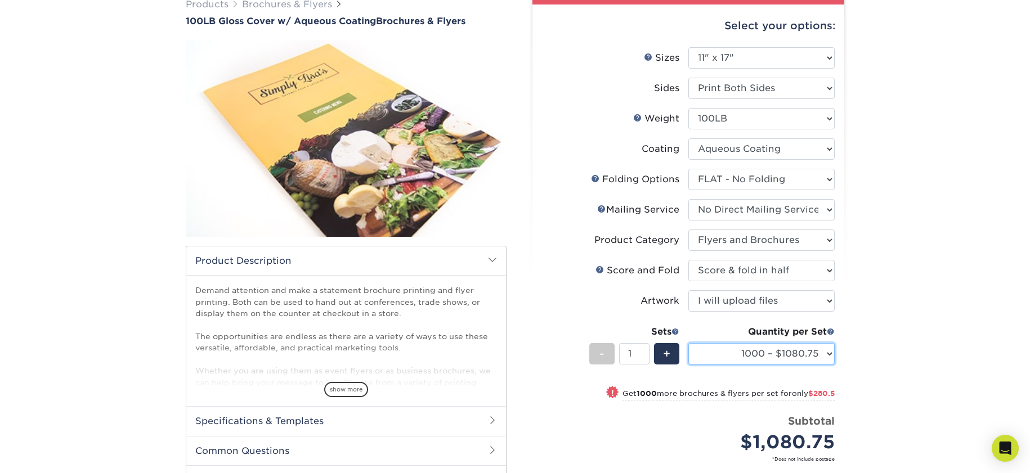
click at [733, 361] on select "500 – $972.00 1000 – $1080.75 2000 – $1361.25 2500 – $1422.00 3000 – $1710.75 4…" at bounding box center [761, 353] width 146 height 21
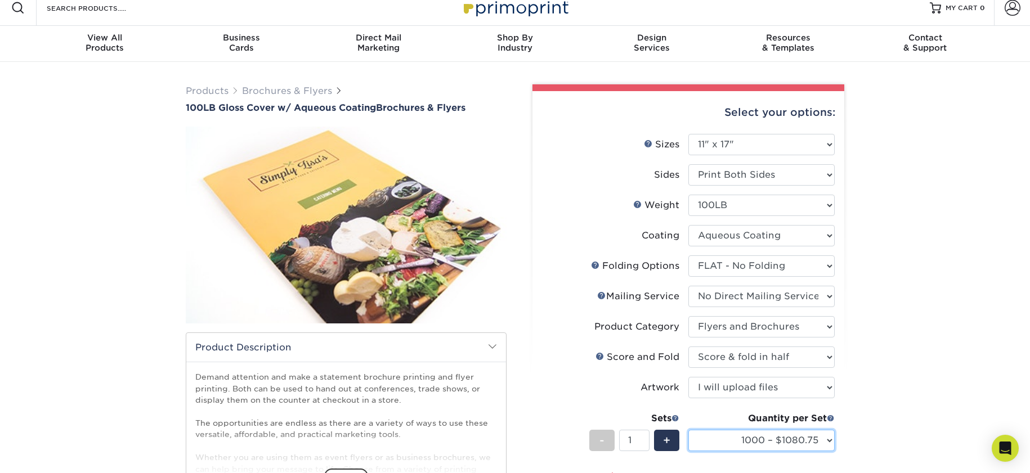
scroll to position [0, 0]
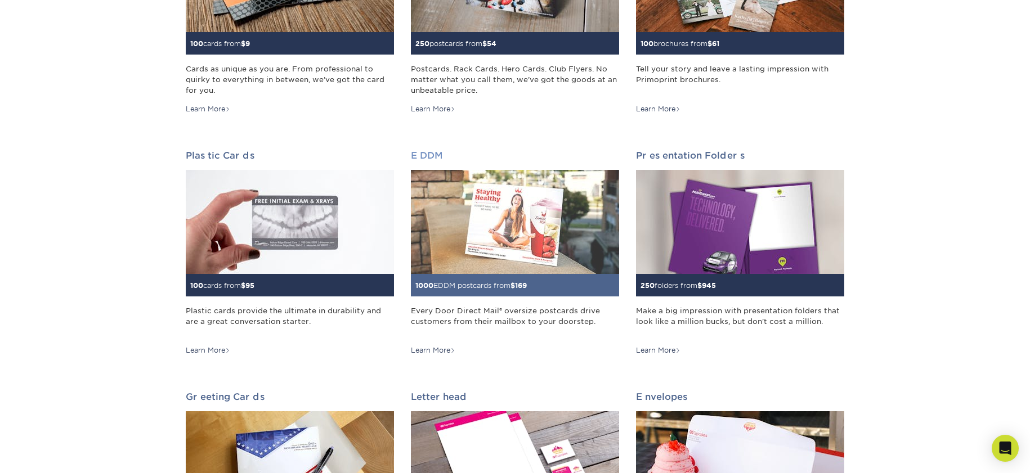
scroll to position [369, 0]
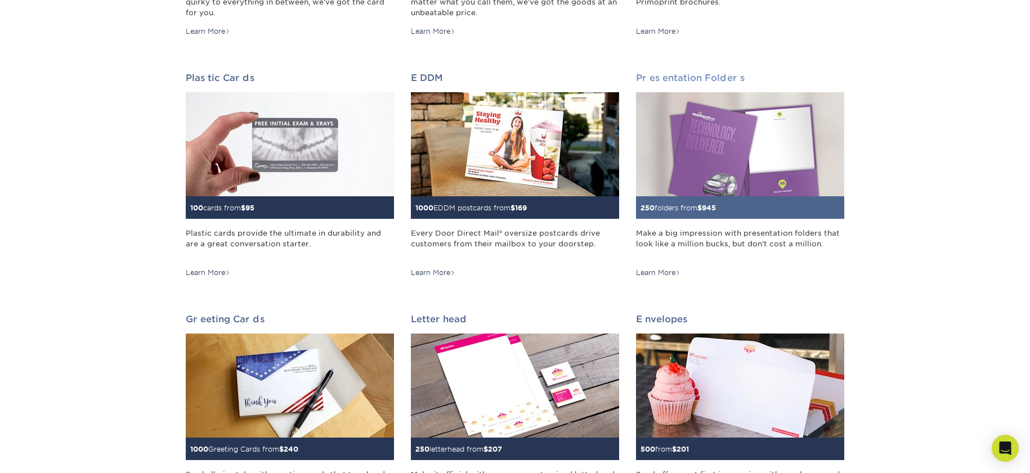
click at [771, 119] on img at bounding box center [740, 144] width 208 height 104
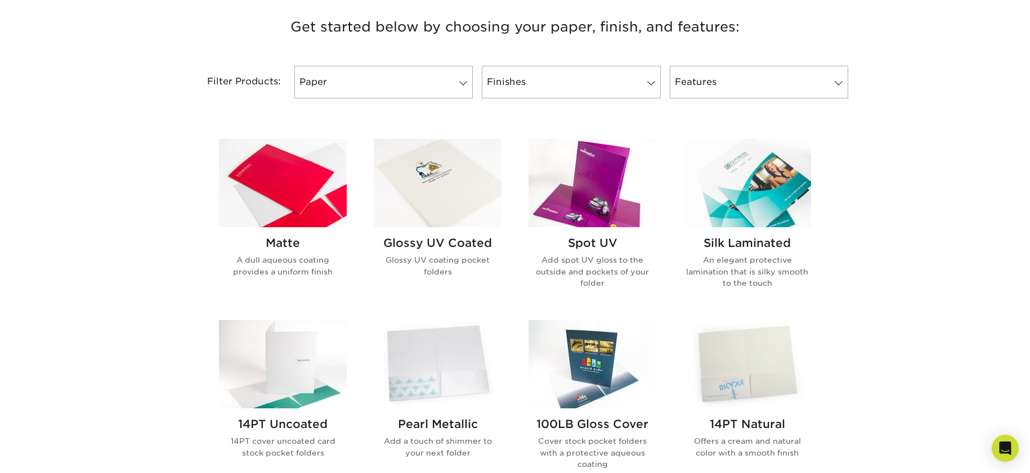
scroll to position [489, 0]
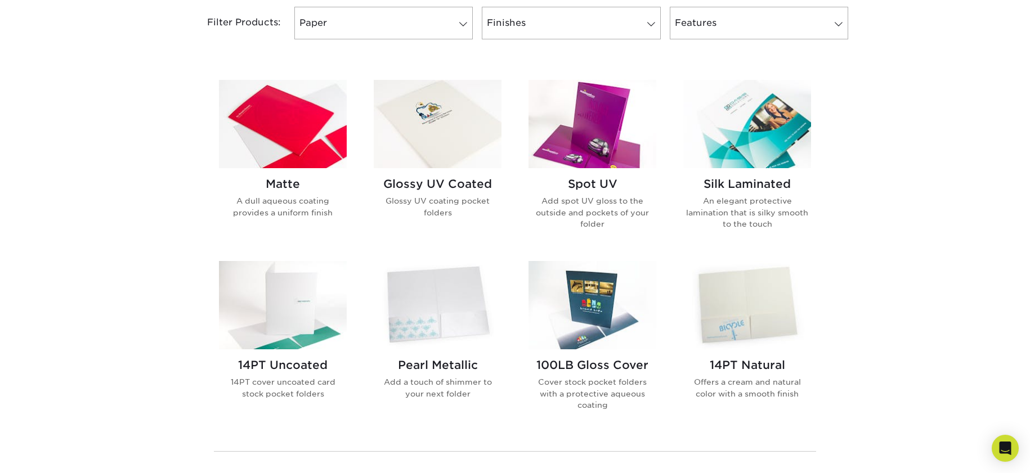
click at [187, 170] on div "Get started below by choosing your paper, finish, and features: Filtered Matche…" at bounding box center [515, 250] width 1030 height 643
click at [437, 155] on img at bounding box center [438, 124] width 128 height 88
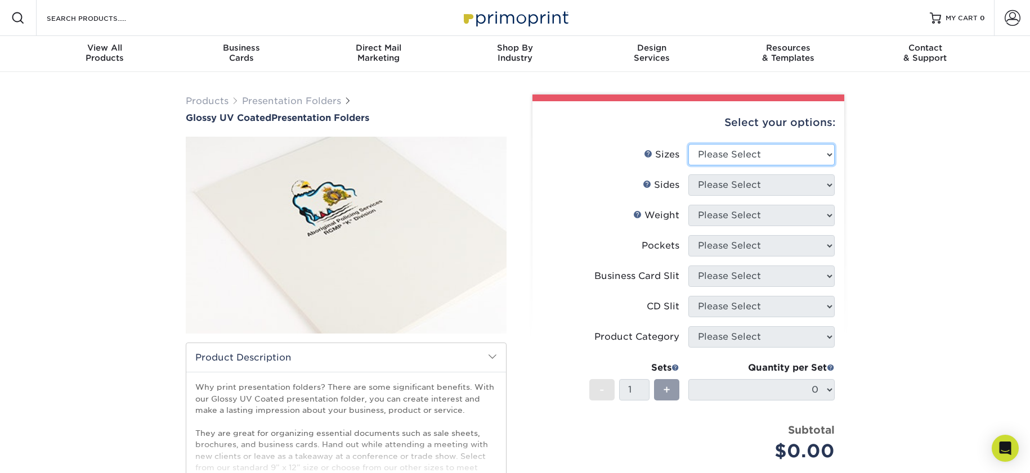
click at [754, 149] on select "Please Select 5.25" x 10.5" 6" x 9" 9" x 12" 9" x 14.5"" at bounding box center [761, 154] width 146 height 21
select select "9.00x12.00"
click at [688, 144] on select "Please Select 5.25" x 10.5" 6" x 9" 9" x 12" 9" x 14.5"" at bounding box center [761, 154] width 146 height 21
click at [752, 181] on select "Please Select Print Both Sides Print Front Only" at bounding box center [761, 184] width 146 height 21
click at [688, 174] on select "Please Select Print Both Sides Print Front Only" at bounding box center [761, 184] width 146 height 21
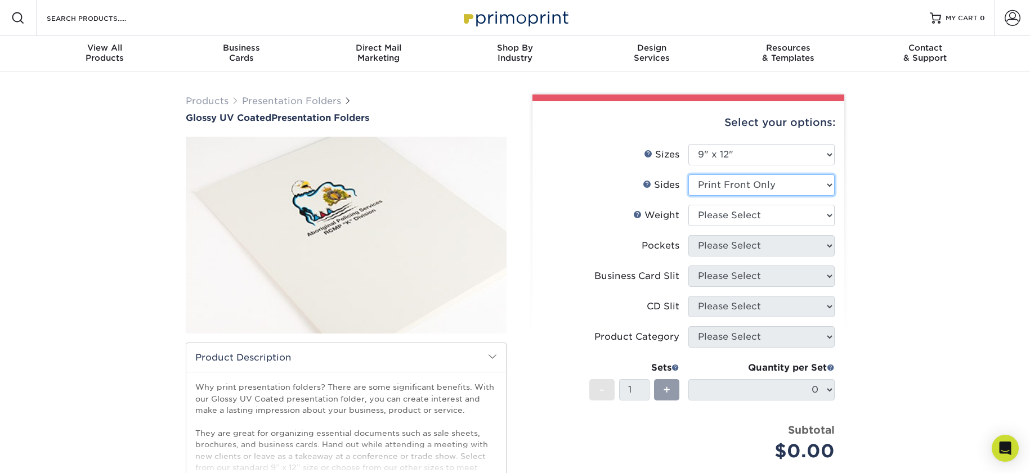
click at [735, 191] on select "Please Select Print Both Sides Print Front Only" at bounding box center [761, 184] width 146 height 21
select select "13abbda7-1d64-4f25-8bb2-c179b224825d"
click at [688, 174] on select "Please Select Print Both Sides Print Front Only" at bounding box center [761, 184] width 146 height 21
click at [762, 212] on select "Please Select 14PT 16PT" at bounding box center [761, 215] width 146 height 21
select select "16PT"
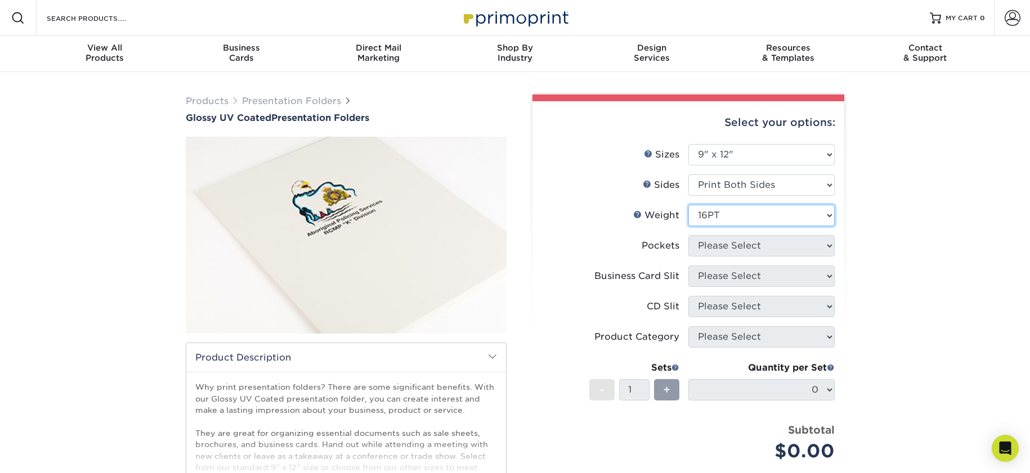
click at [688, 205] on select "Please Select 14PT 16PT" at bounding box center [761, 215] width 146 height 21
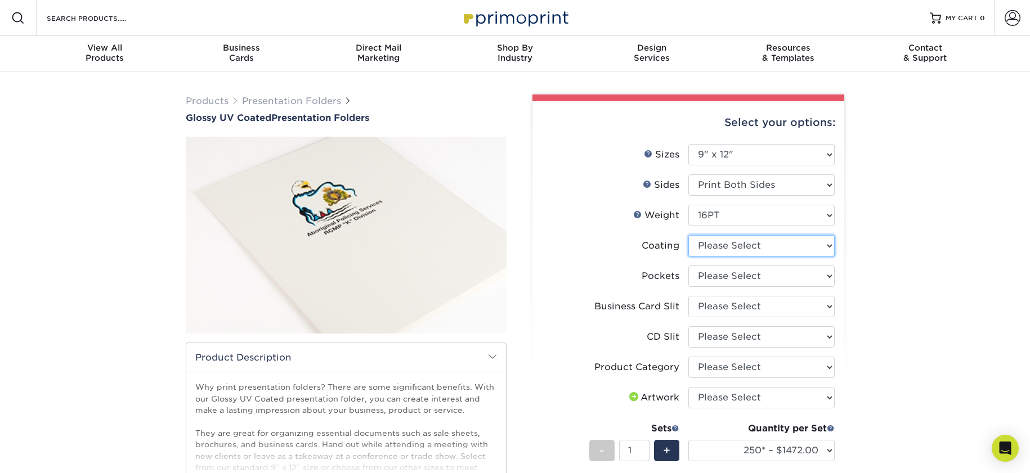
click at [796, 244] on select at bounding box center [761, 245] width 146 height 21
select select "ae367451-b2b8-45df-a344-0f05b6a12993"
click at [688, 235] on select at bounding box center [761, 245] width 146 height 21
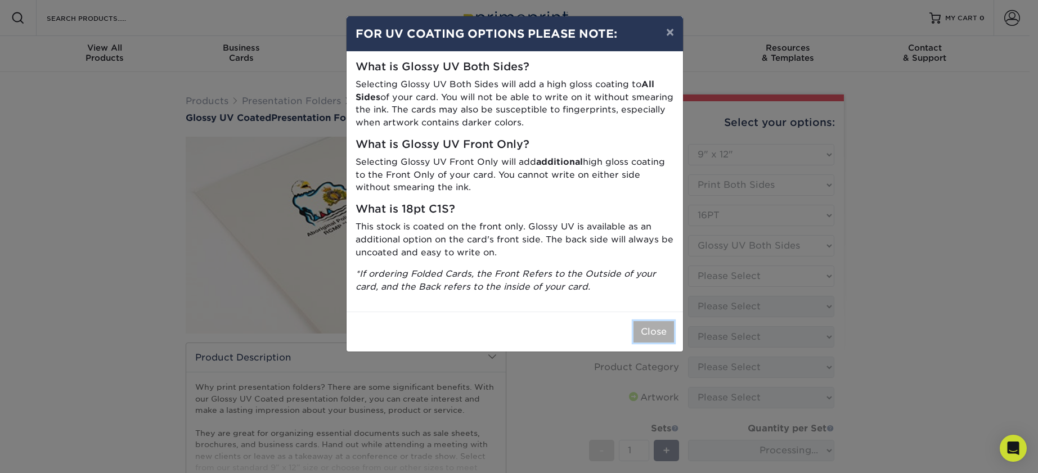
click at [646, 325] on button "Close" at bounding box center [654, 331] width 41 height 21
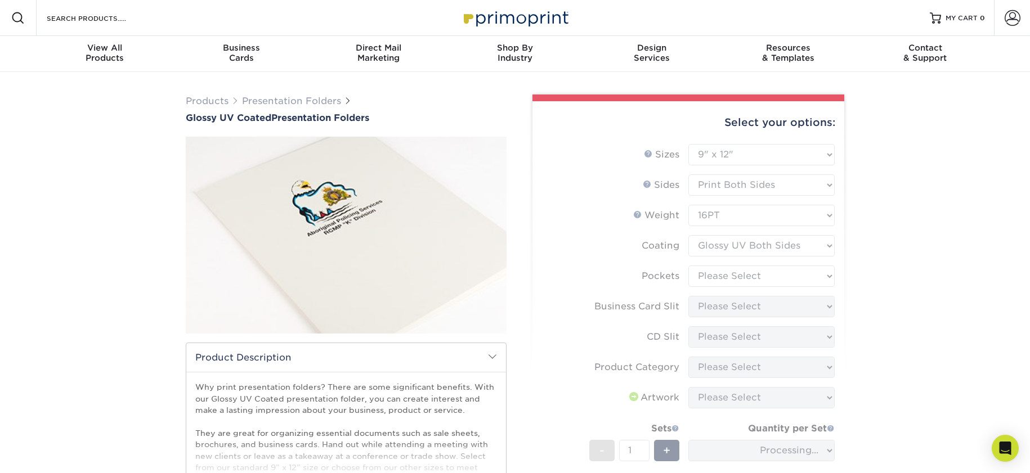
click at [756, 275] on form "Sizes Help Sizes Please Select 5.25" x 10.5" 6" x 9" 9" x 12" 9" x 14.5" Sides …" at bounding box center [688, 346] width 294 height 405
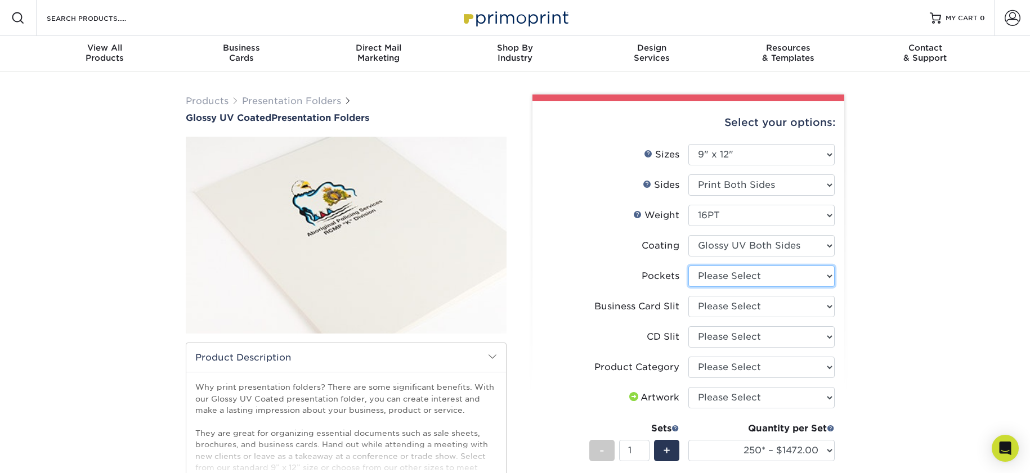
click at [756, 275] on select "Please Select 1 Pocket on the Left (Front) Side 1 Pocket on the Right (Back) Si…" at bounding box center [761, 276] width 146 height 21
select select "e8427203-e3c7-4640-a4e8-bae00c228d98"
click at [688, 266] on select "Please Select 1 Pocket on the Left (Front) Side 1 Pocket on the Right (Back) Si…" at bounding box center [761, 276] width 146 height 21
click at [745, 306] on select "Please Select No Business Card Slits On Both Pockets - Horizontal On Both Pocke…" at bounding box center [761, 306] width 146 height 21
select select "9724ca60-ead4-43f8-a546-b15fcffaa25d"
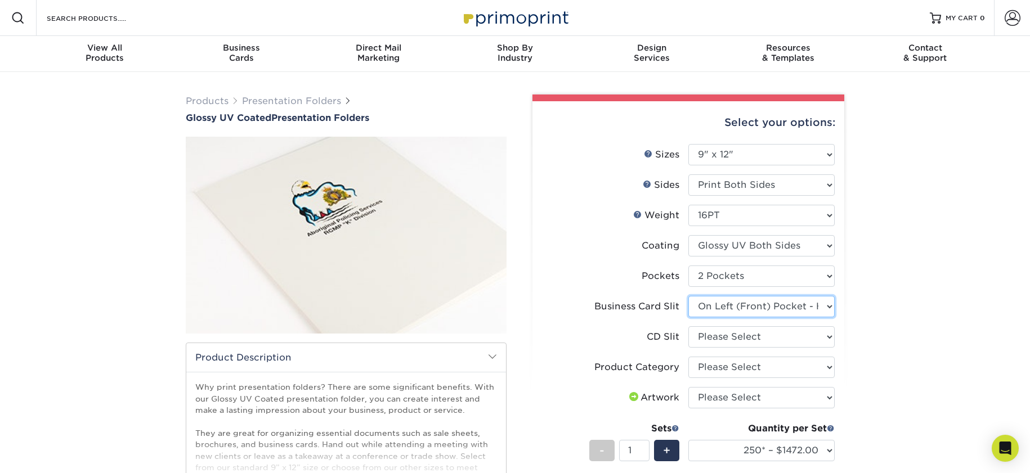
click at [688, 296] on select "Please Select No Business Card Slits On Both Pockets - Horizontal On Both Pocke…" at bounding box center [761, 306] width 146 height 21
click at [736, 330] on select "Please Select No CD Slit On the Left (Front) Pocket On the Right (Back) Pocket" at bounding box center [761, 336] width 146 height 21
select select "a092264a-7428-4d8e-b024-417dbebc6e25"
click at [688, 326] on select "Please Select No CD Slit On the Left (Front) Pocket On the Right (Back) Pocket" at bounding box center [761, 336] width 146 height 21
click at [710, 364] on select "Please Select Presentation Folders" at bounding box center [761, 367] width 146 height 21
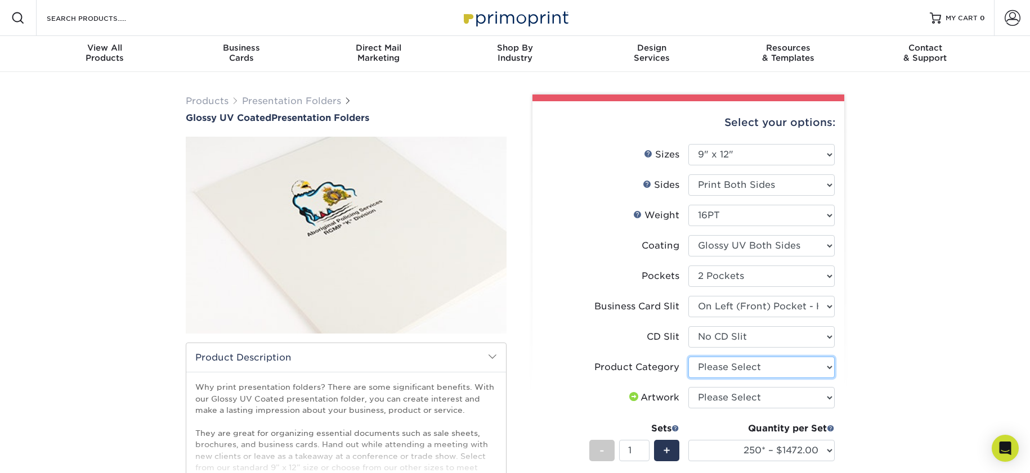
select select "57f7a581-ec4a-49d7-930d-eb044a1d12ac"
click at [688, 357] on select "Please Select Presentation Folders" at bounding box center [761, 367] width 146 height 21
click at [712, 396] on select "Please Select I will upload files I need a design - $75" at bounding box center [761, 397] width 146 height 21
select select "upload"
click at [688, 387] on select "Please Select I will upload files I need a design - $75" at bounding box center [761, 397] width 146 height 21
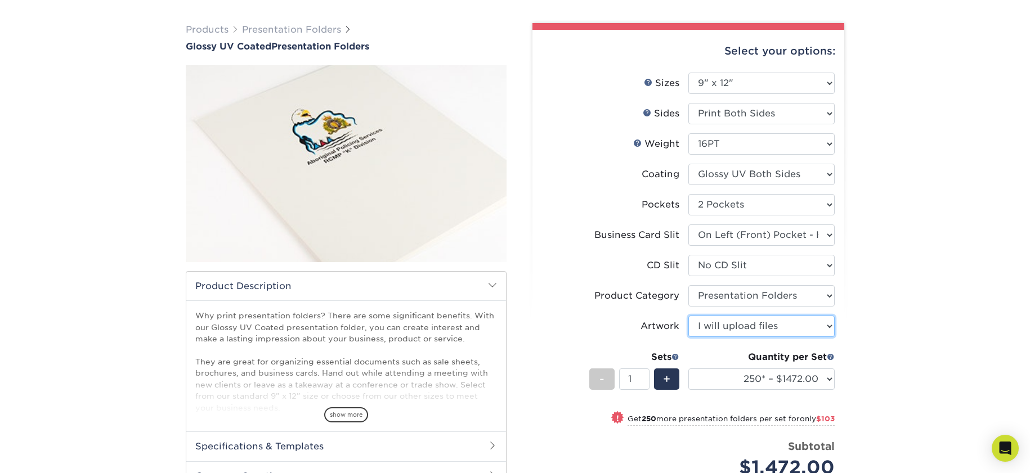
scroll to position [81, 0]
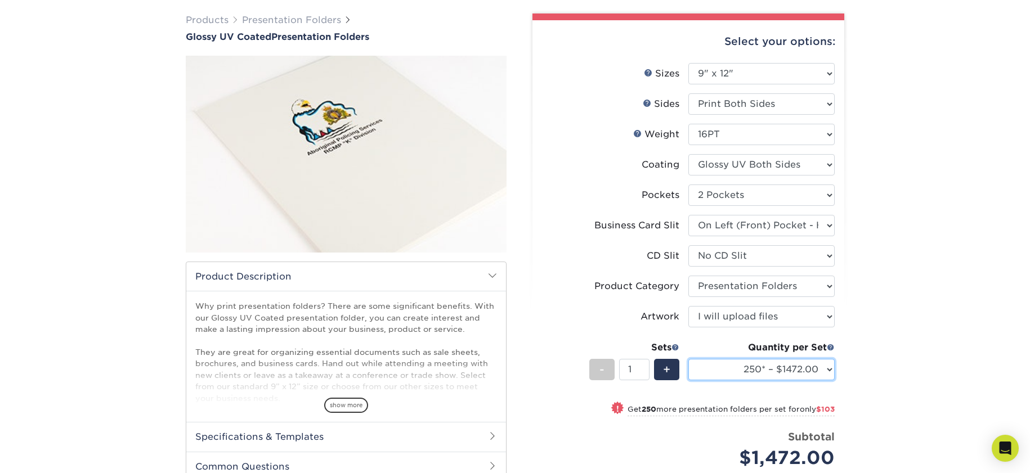
click at [807, 377] on select "250* – $1472.00 500 – $1575.00 1000 – $1772.00 2500 – $3228.00 5000 – $4941.00 …" at bounding box center [761, 369] width 146 height 21
select select "500 – $1575.00"
click at [688, 359] on select "250* – $1472.00 500 – $1575.00 1000 – $1772.00 2500 – $3228.00 5000 – $4941.00 …" at bounding box center [761, 369] width 146 height 21
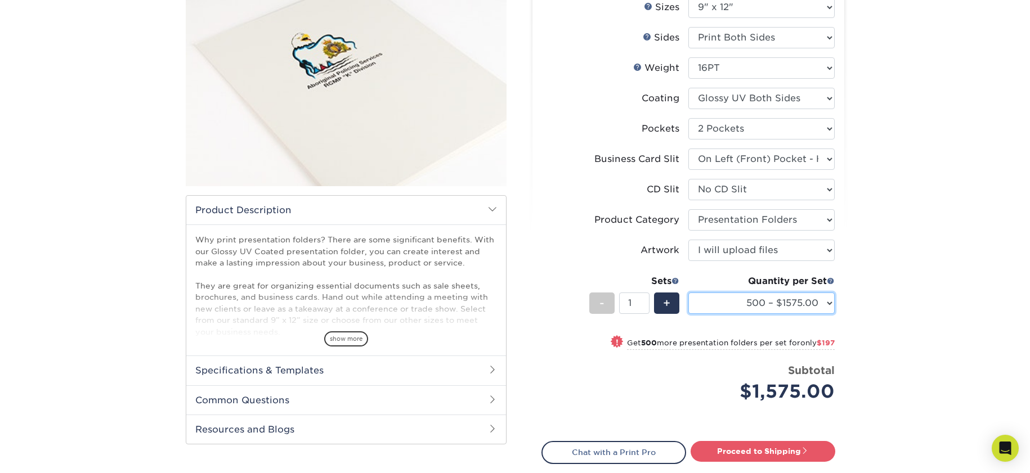
scroll to position [0, 0]
